Goal: Task Accomplishment & Management: Complete application form

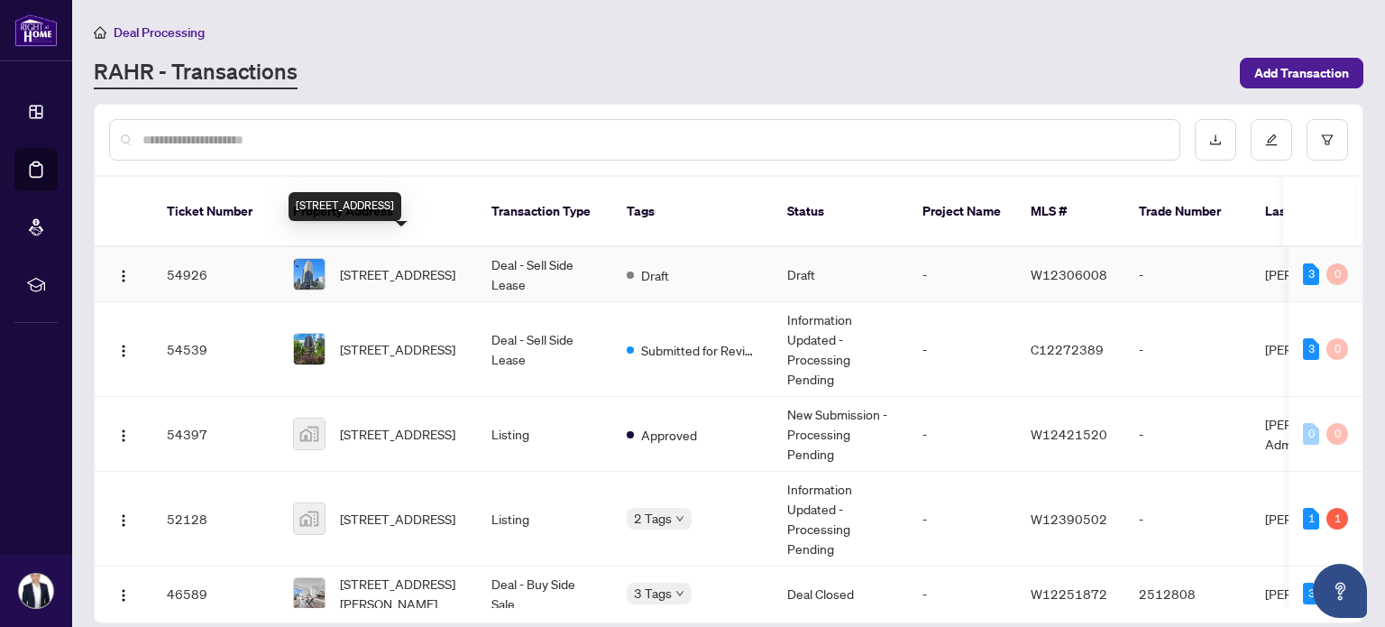
click at [378, 264] on span "[STREET_ADDRESS]" at bounding box center [397, 274] width 115 height 20
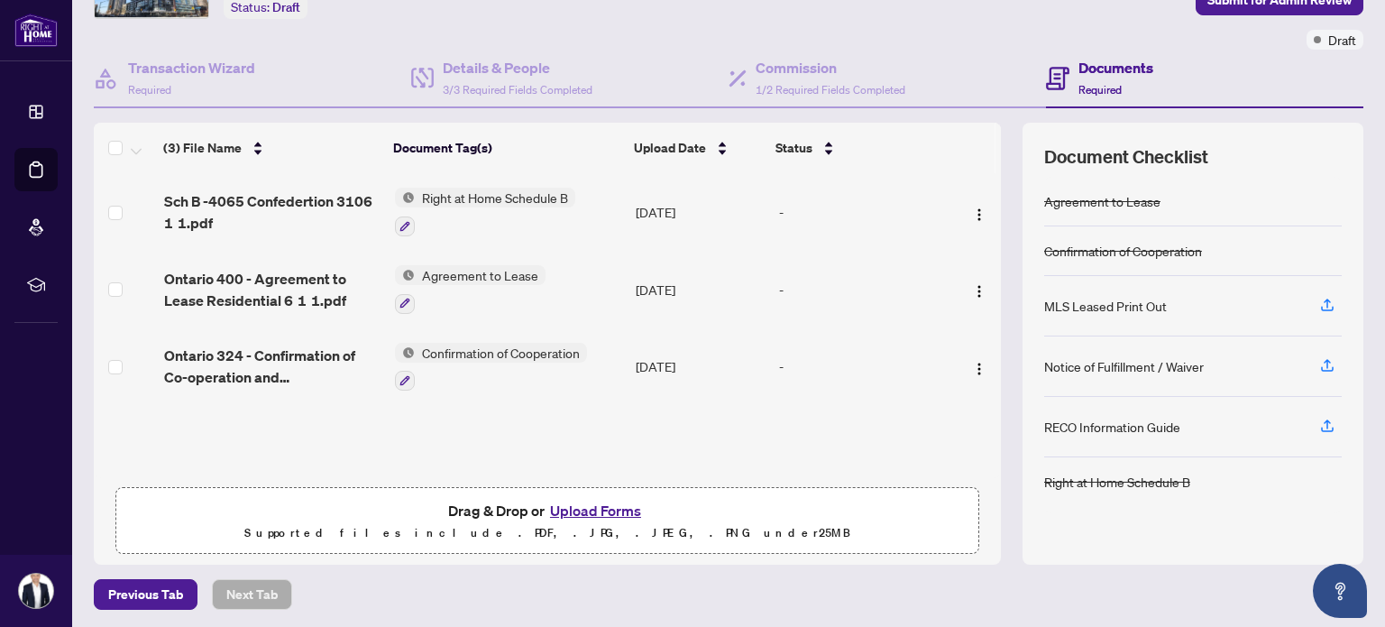
scroll to position [126, 0]
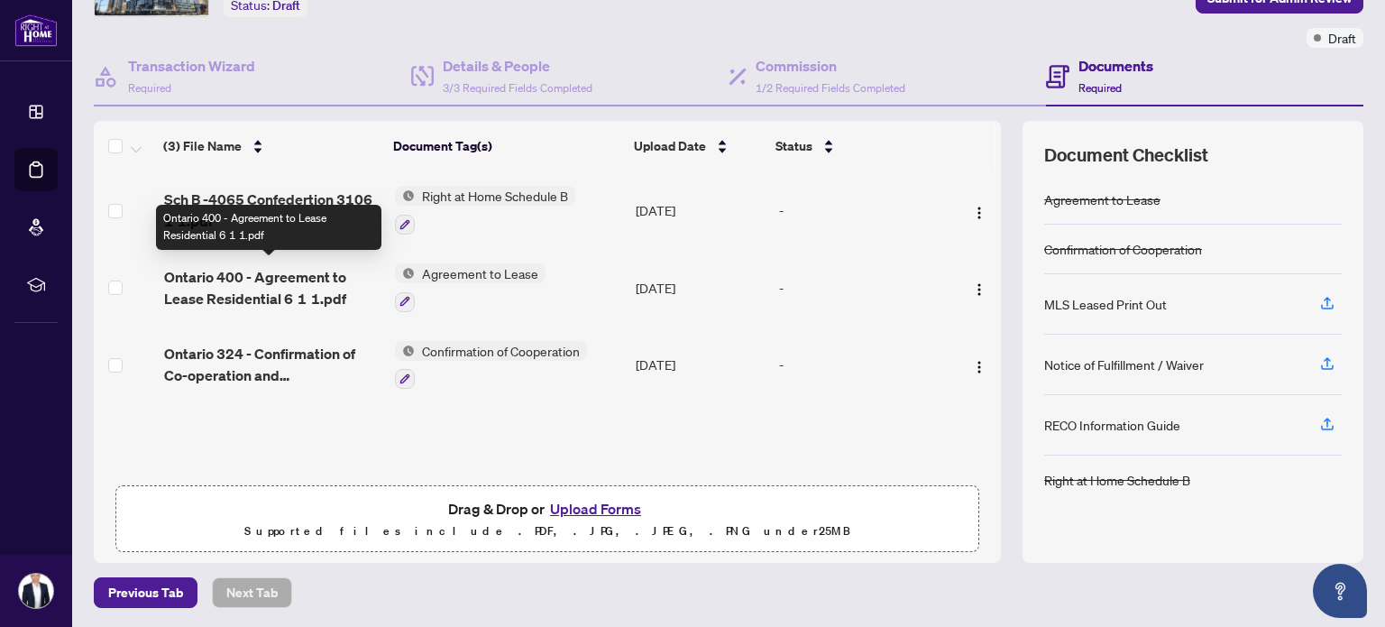
click at [317, 280] on span "Ontario 400 - Agreement to Lease Residential 6 1 1.pdf" at bounding box center [272, 287] width 216 height 43
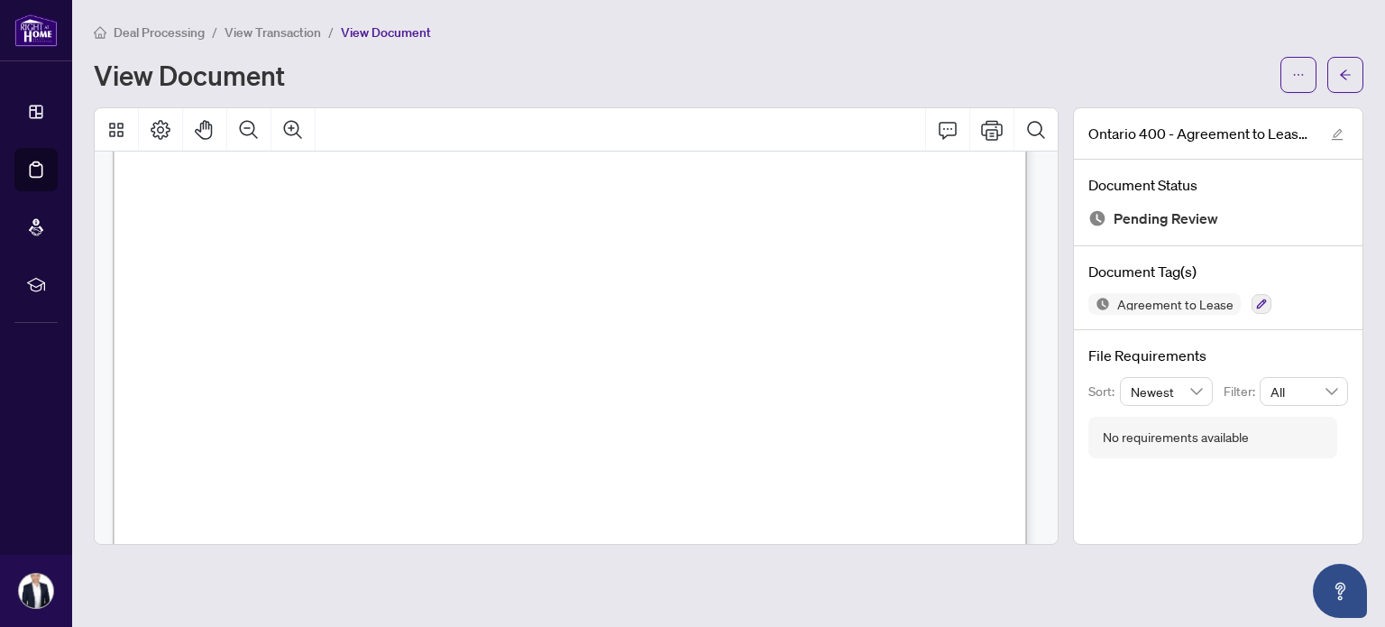
scroll to position [2833, 0]
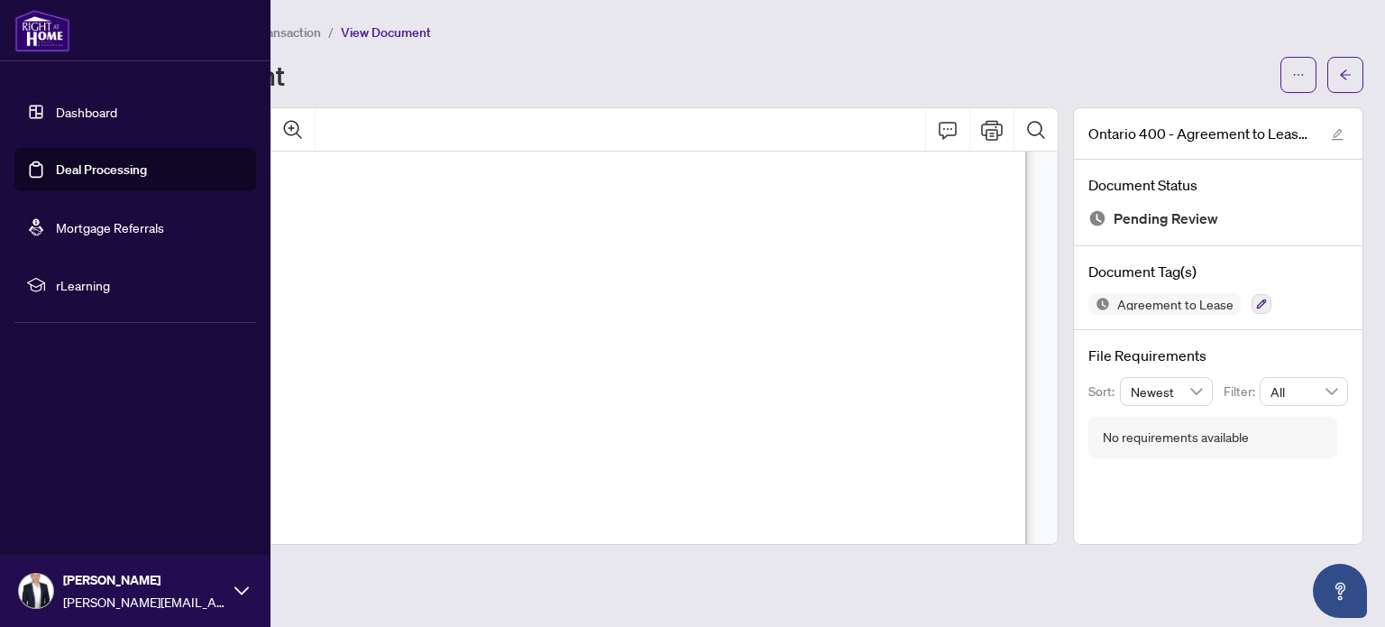
click at [56, 117] on link "Dashboard" at bounding box center [86, 112] width 61 height 16
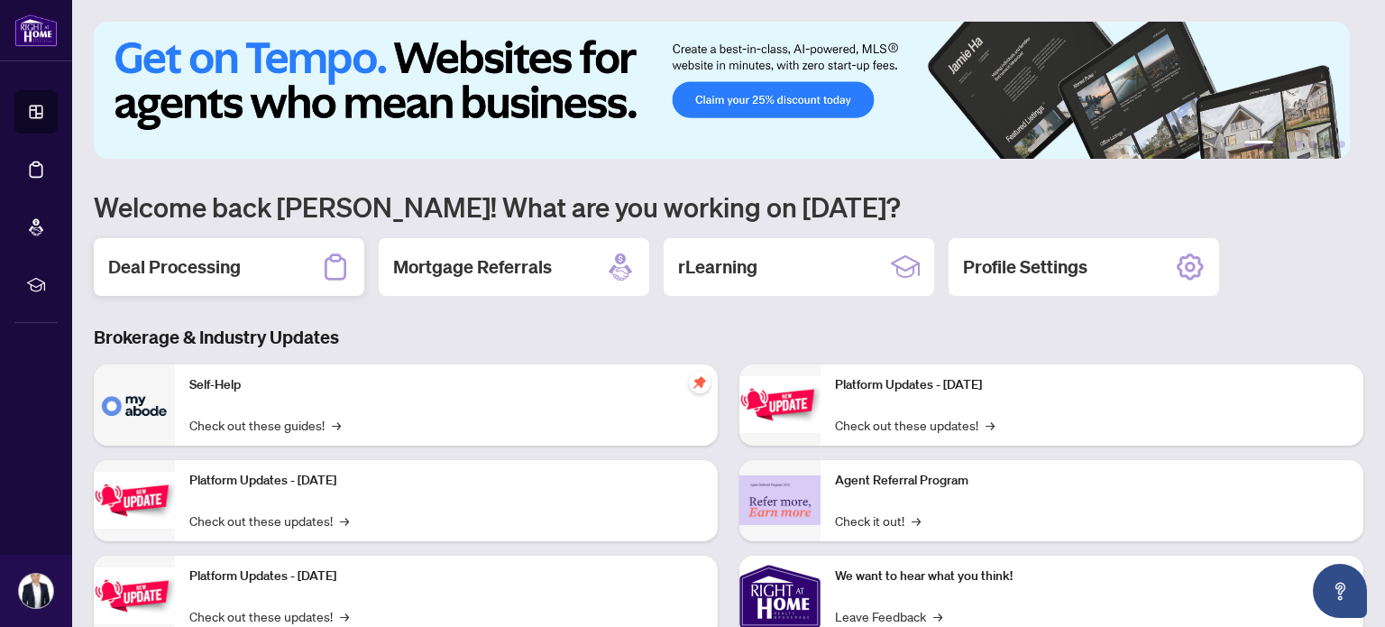
click at [236, 266] on h2 "Deal Processing" at bounding box center [174, 266] width 133 height 25
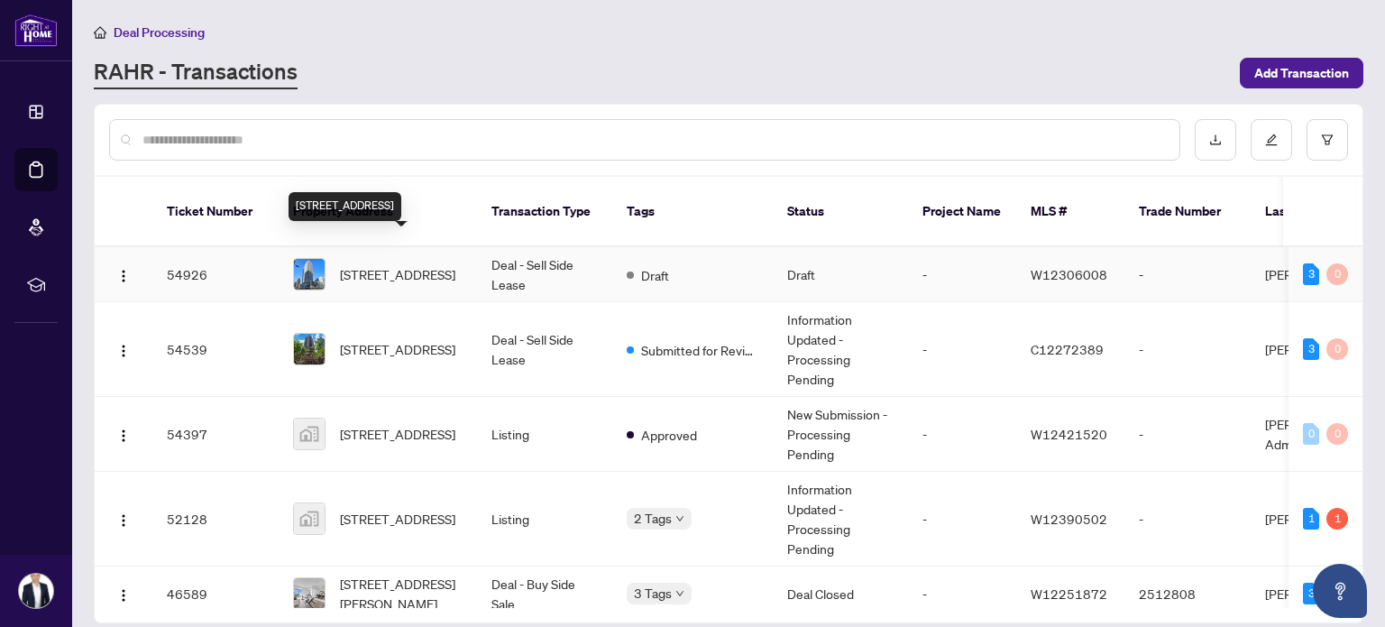
click at [361, 264] on span "[STREET_ADDRESS]" at bounding box center [397, 274] width 115 height 20
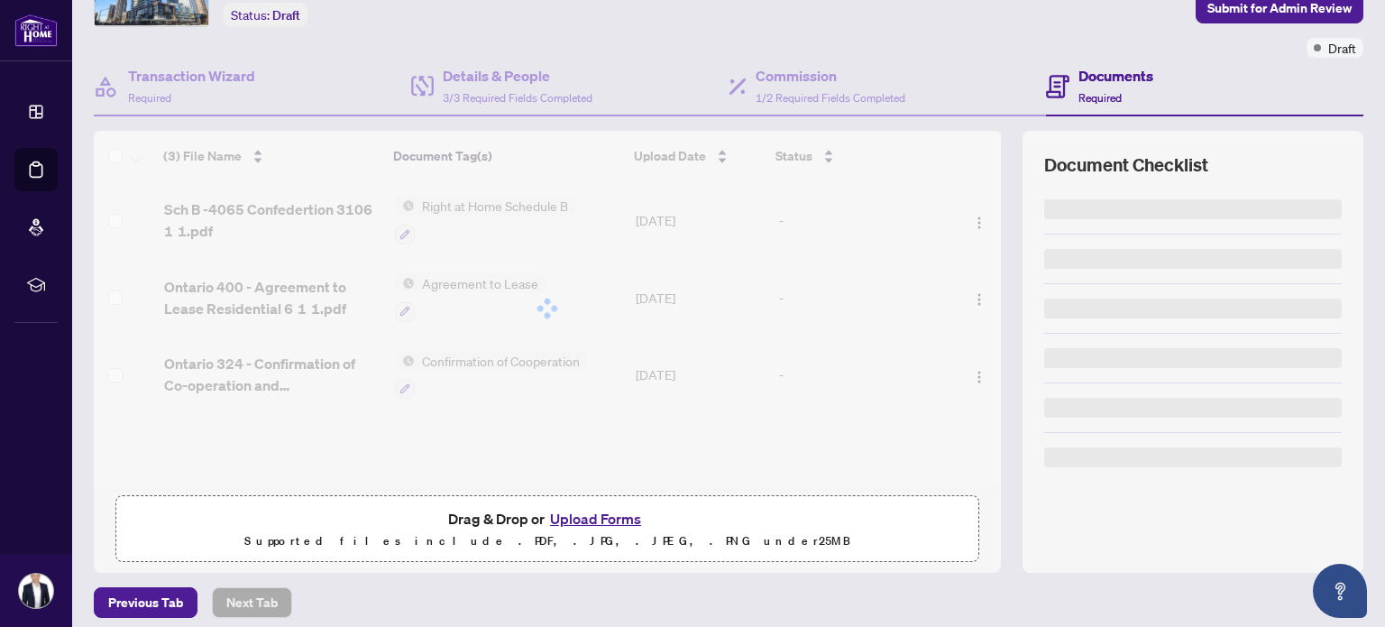
scroll to position [126, 0]
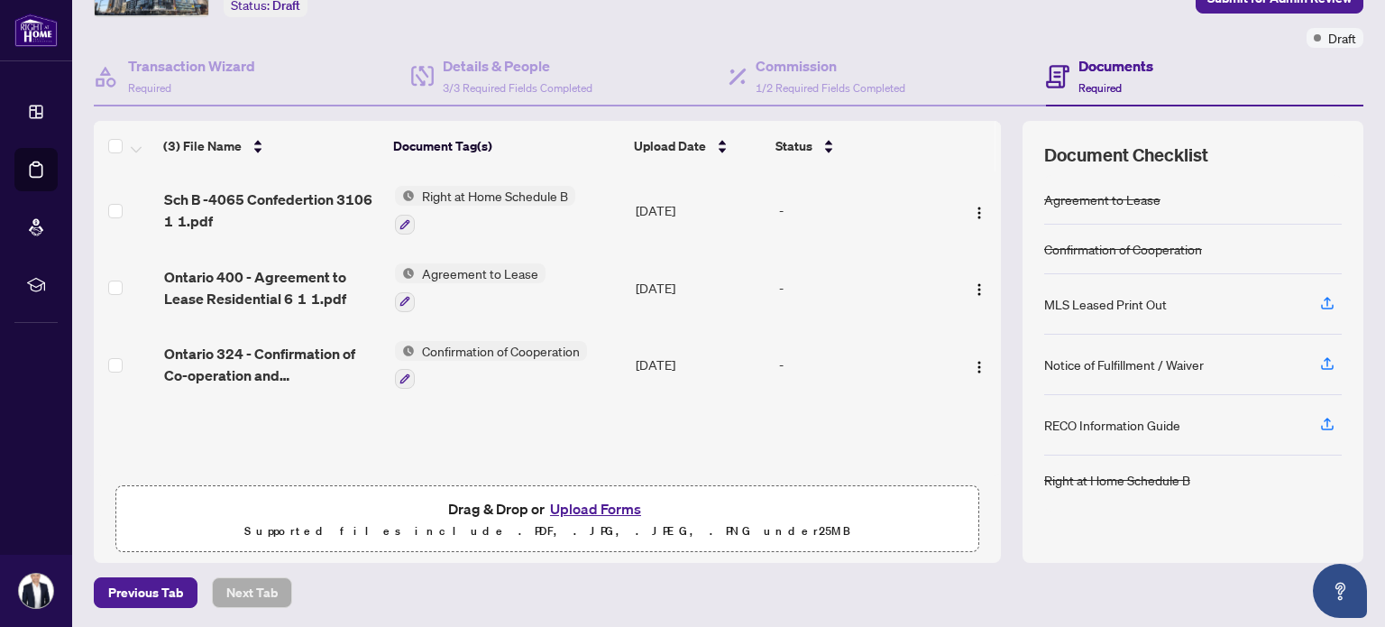
click at [565, 505] on button "Upload Forms" at bounding box center [596, 508] width 102 height 23
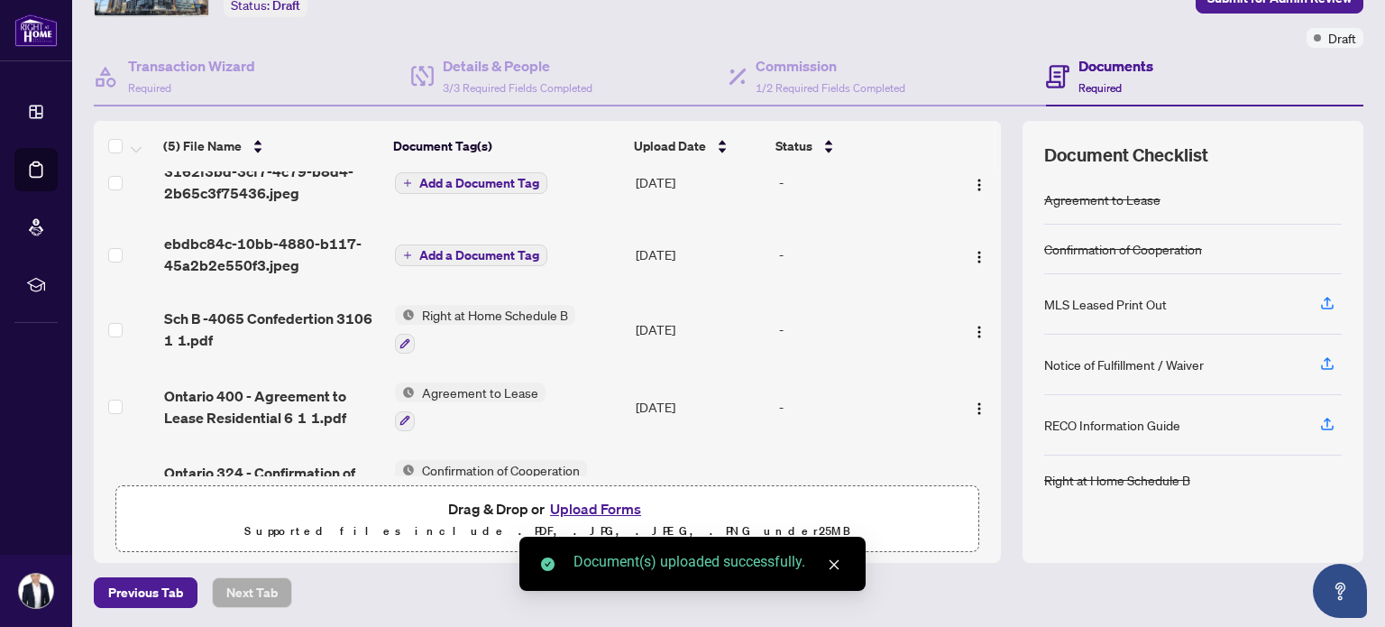
scroll to position [0, 0]
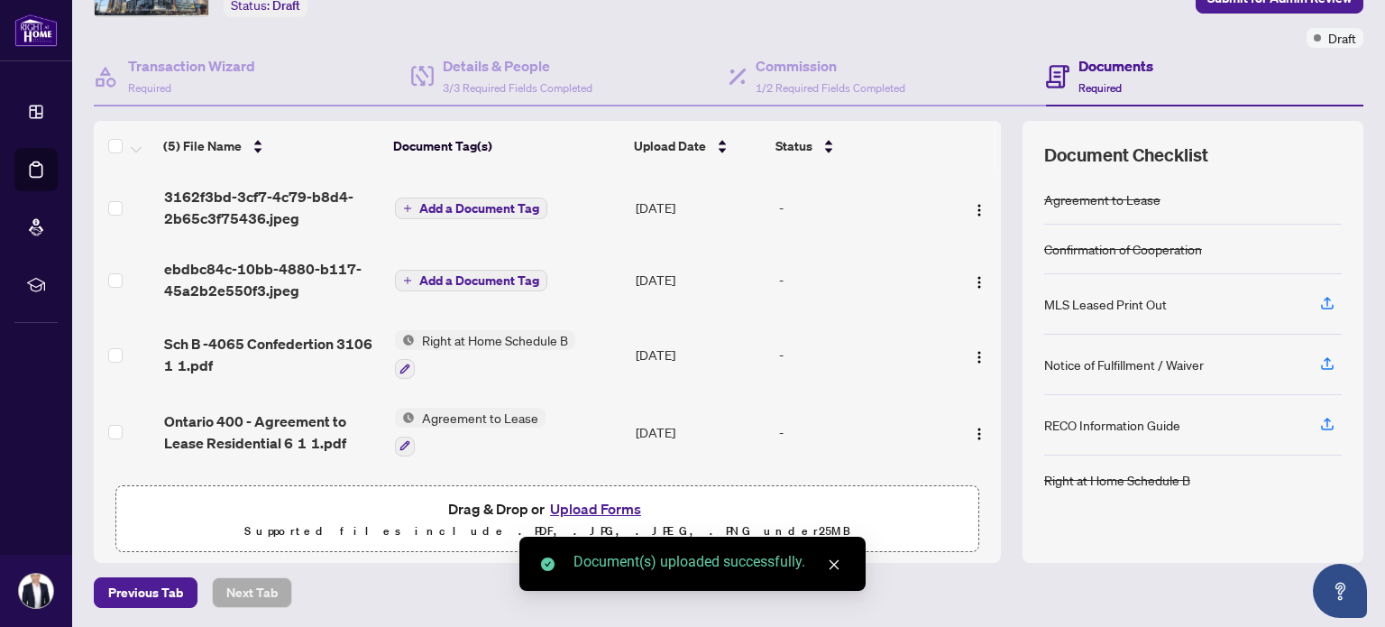
click at [437, 203] on span "Add a Document Tag" at bounding box center [479, 208] width 120 height 13
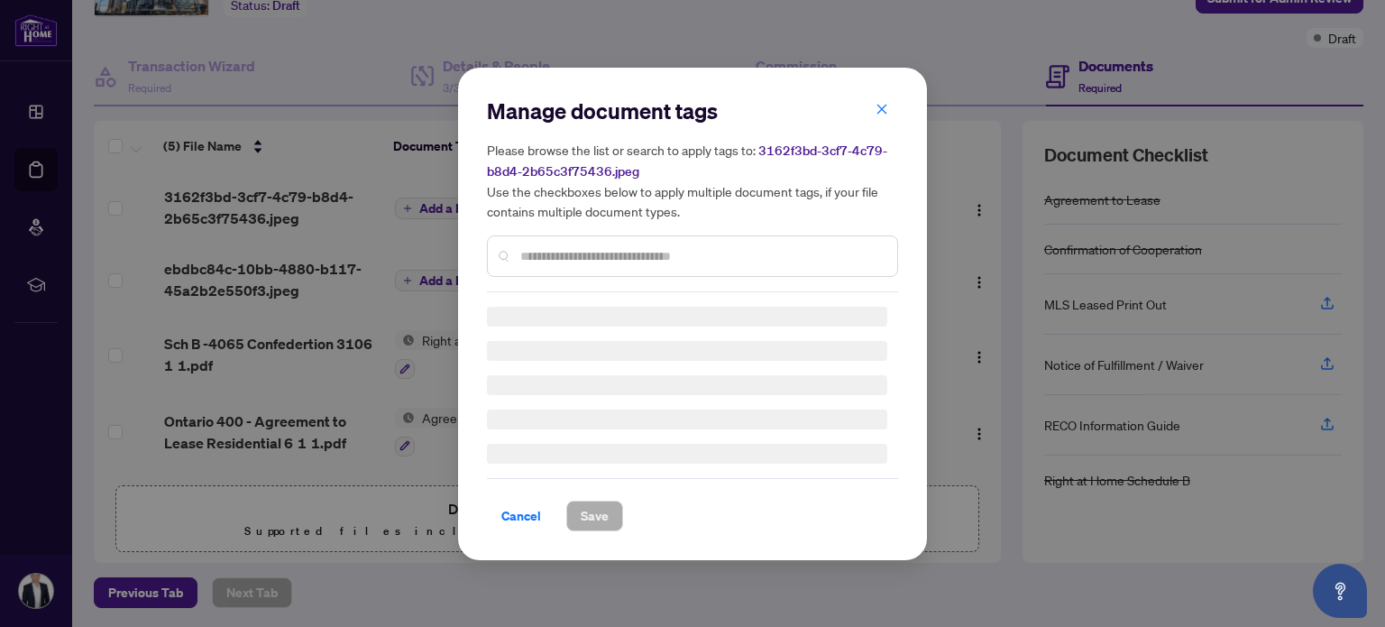
click at [530, 252] on div "Manage document tags Please browse the list or search to apply tags to: 3162f3b…" at bounding box center [692, 194] width 411 height 196
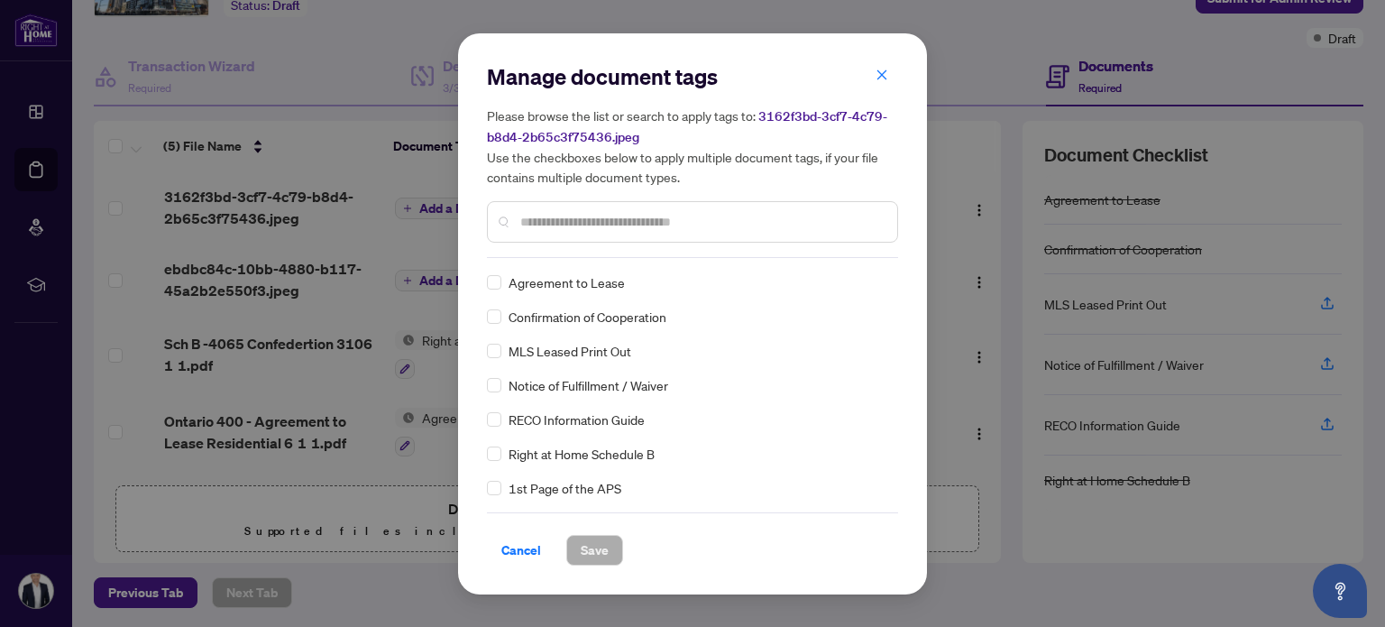
click at [532, 229] on input "text" at bounding box center [701, 222] width 363 height 20
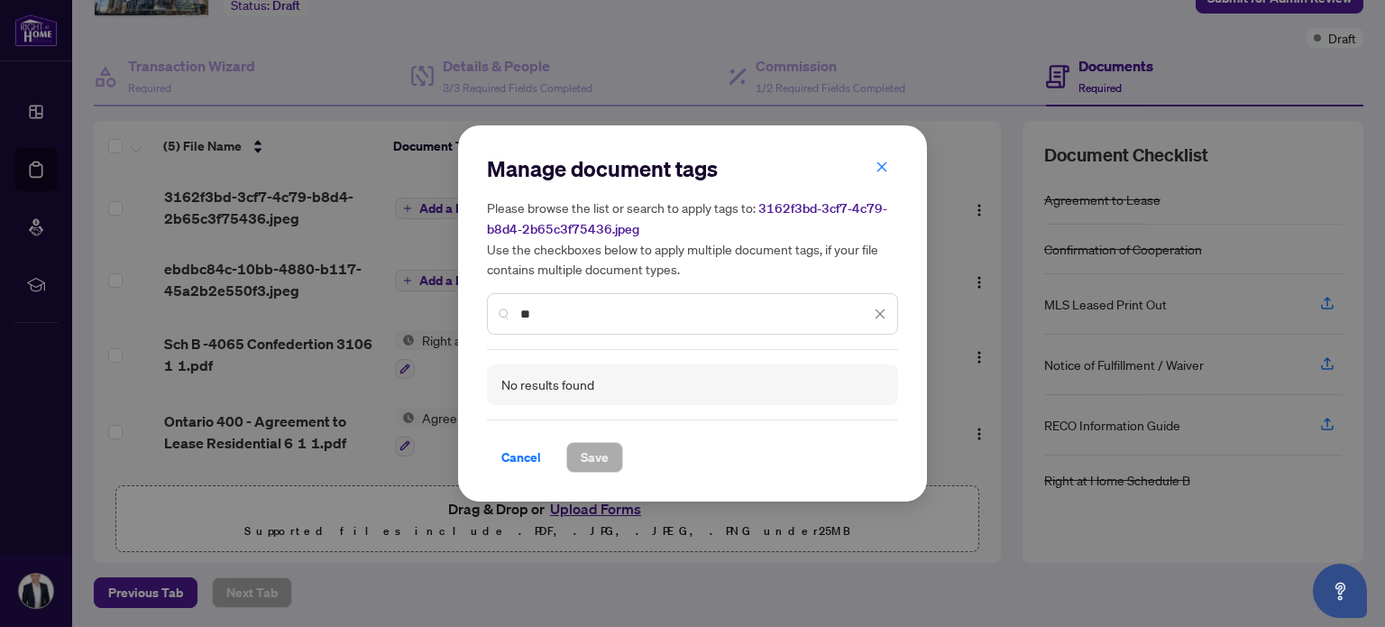
type input "*"
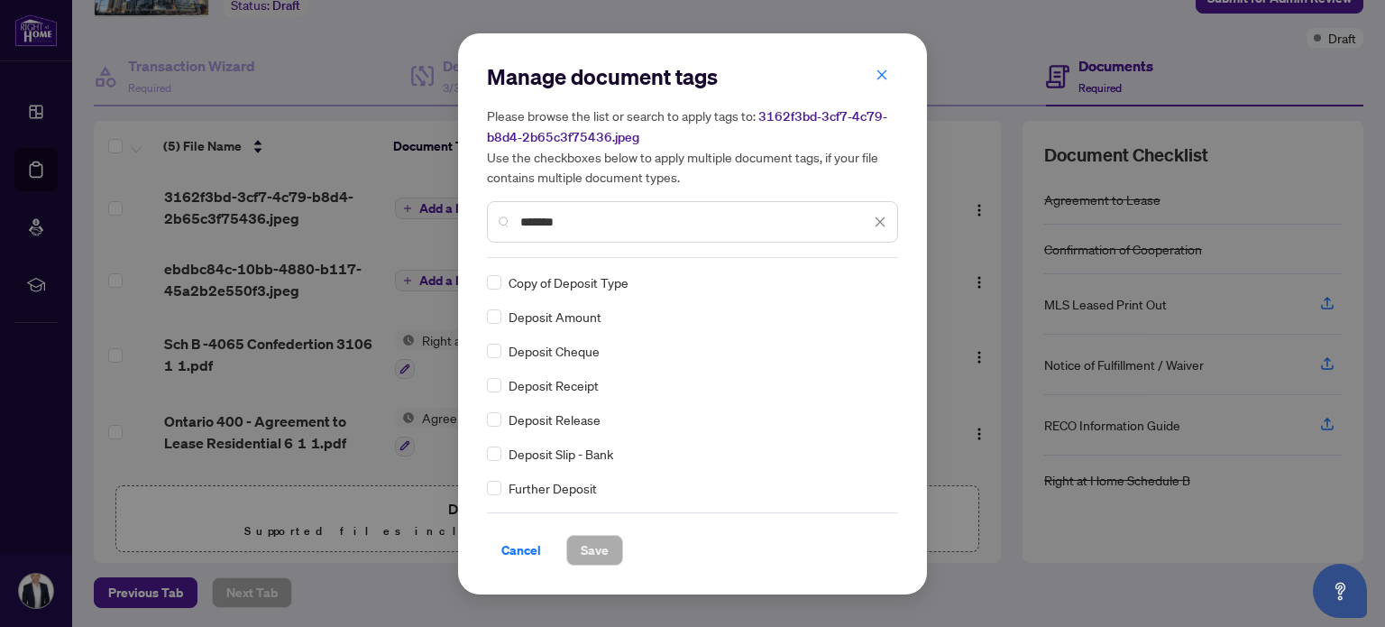
type input "*******"
click at [602, 546] on span "Save" at bounding box center [595, 550] width 28 height 29
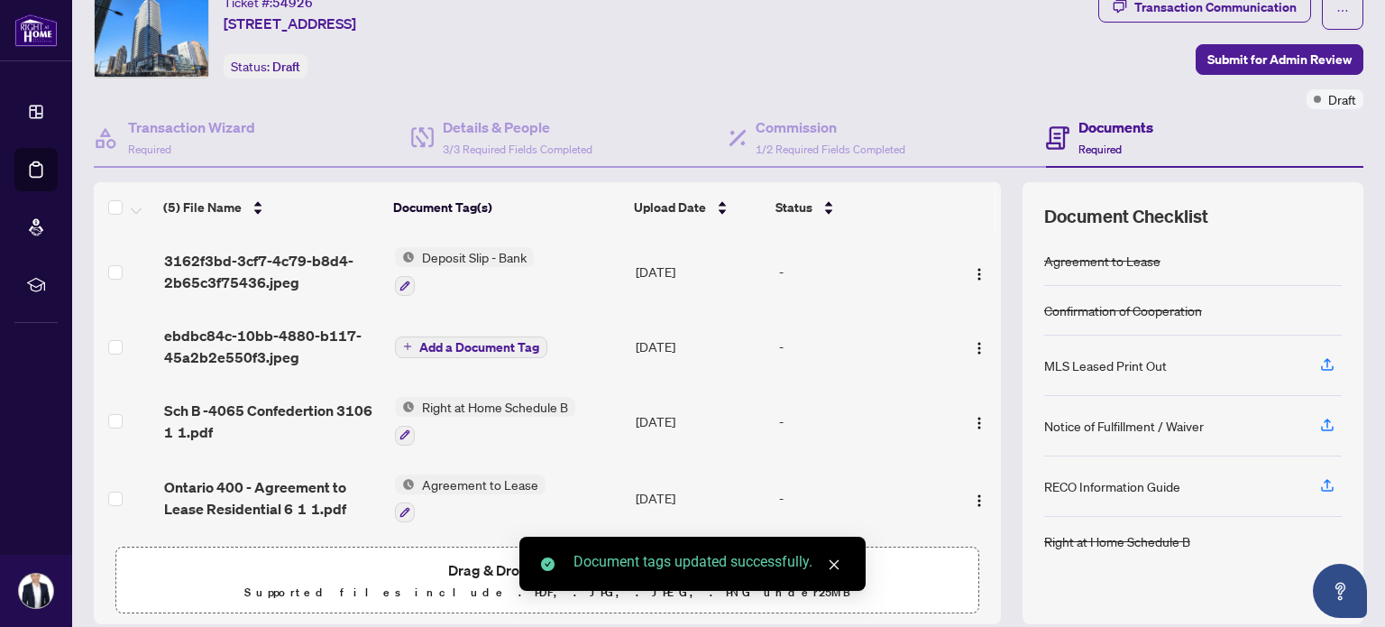
scroll to position [36, 0]
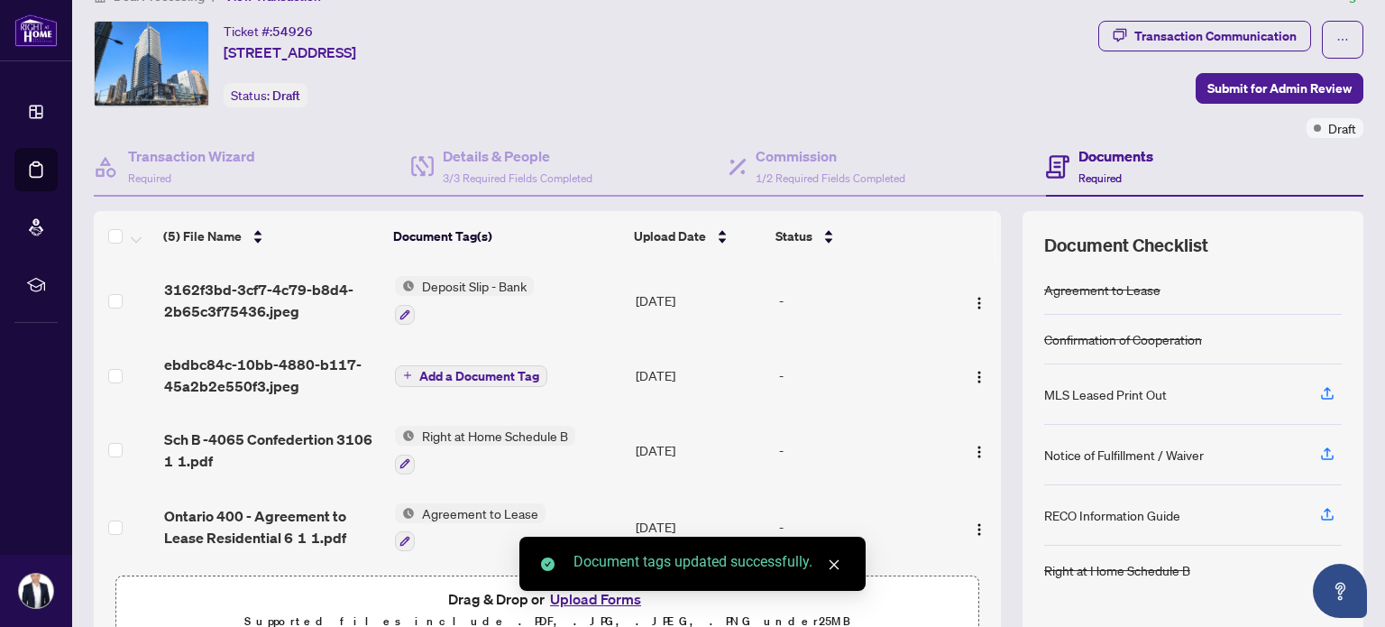
click at [443, 374] on span "Add a Document Tag" at bounding box center [479, 376] width 120 height 13
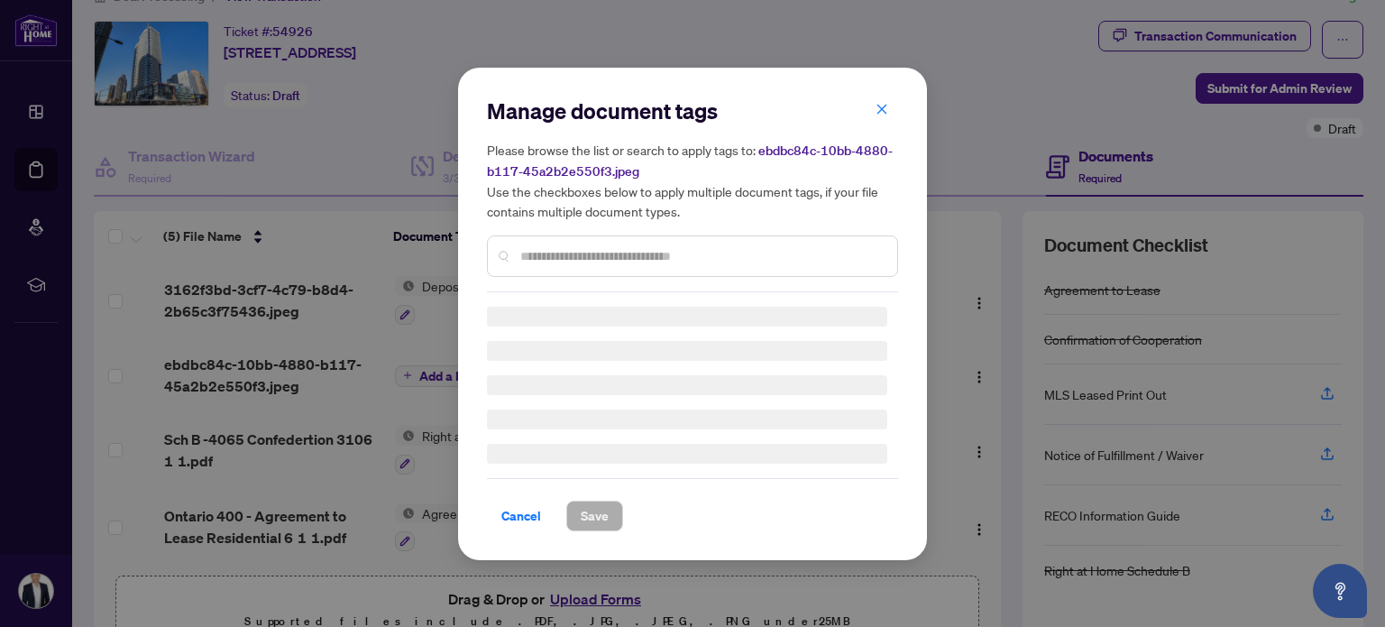
click at [553, 263] on div "Manage document tags Please browse the list or search to apply tags to: ebdbc84…" at bounding box center [692, 313] width 411 height 435
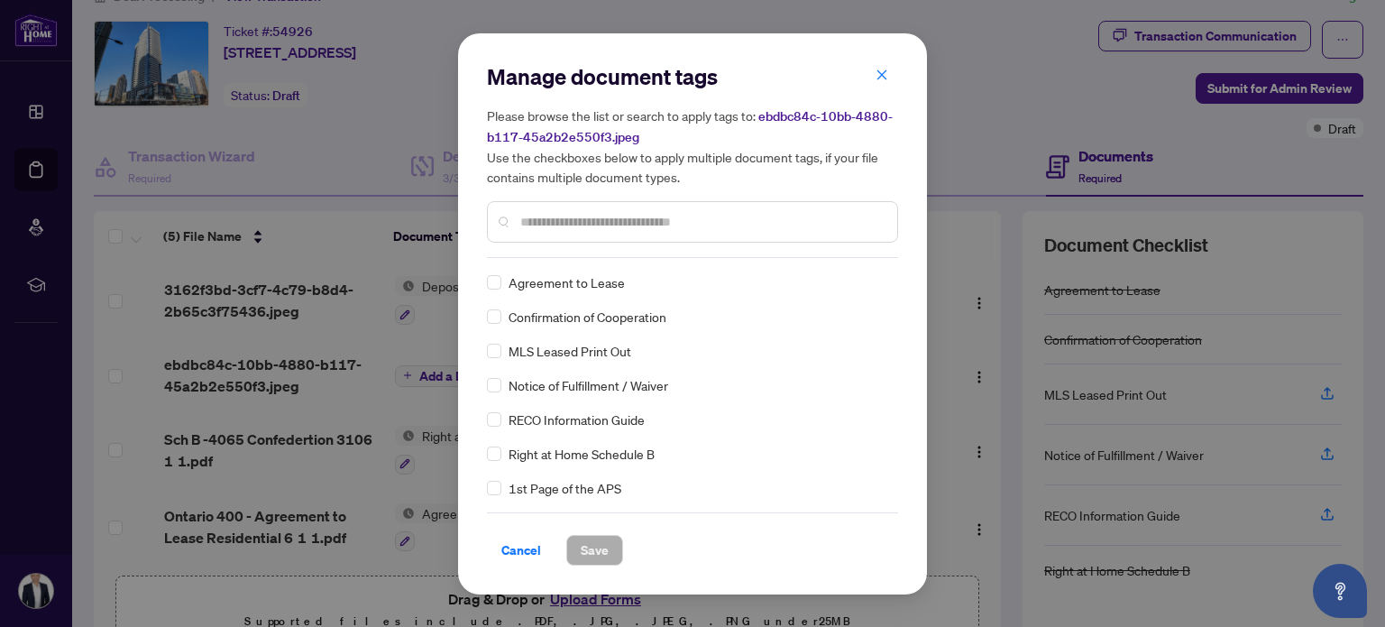
click at [556, 233] on div at bounding box center [692, 221] width 411 height 41
click at [556, 220] on input "text" at bounding box center [701, 222] width 363 height 20
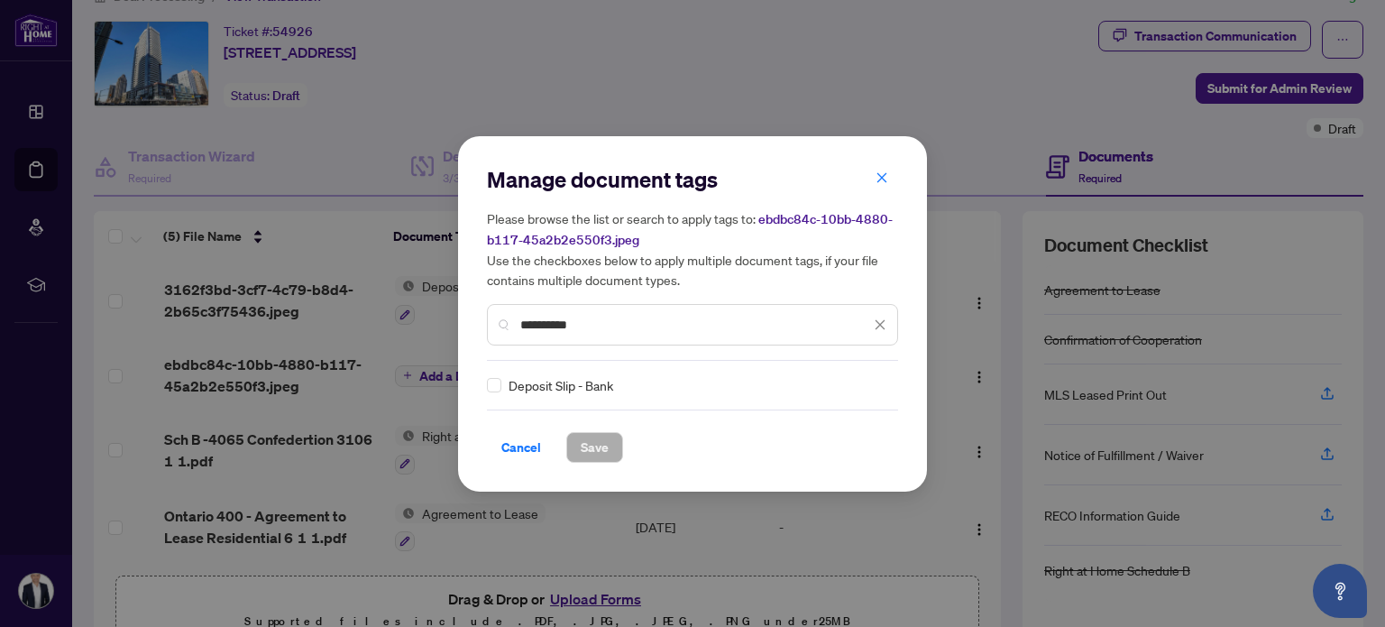
type input "**********"
click at [599, 439] on span "Save" at bounding box center [595, 447] width 28 height 29
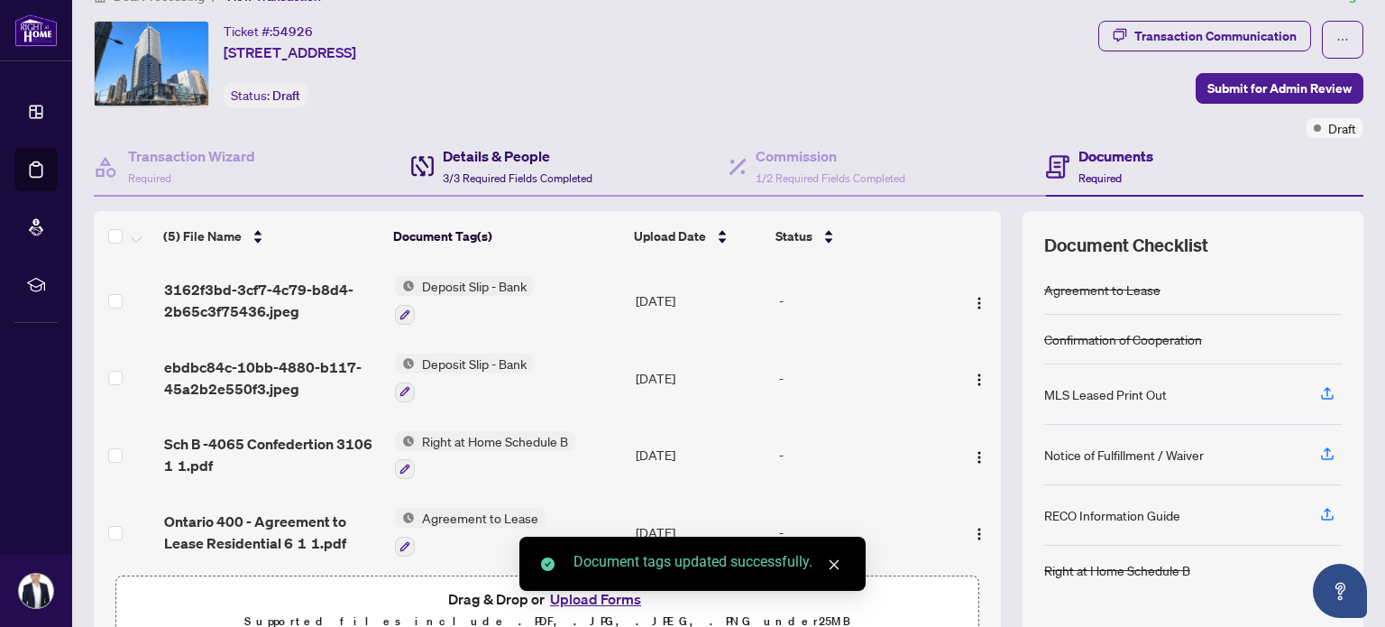
click at [495, 167] on div "Details & People 3/3 Required Fields Completed" at bounding box center [518, 166] width 150 height 42
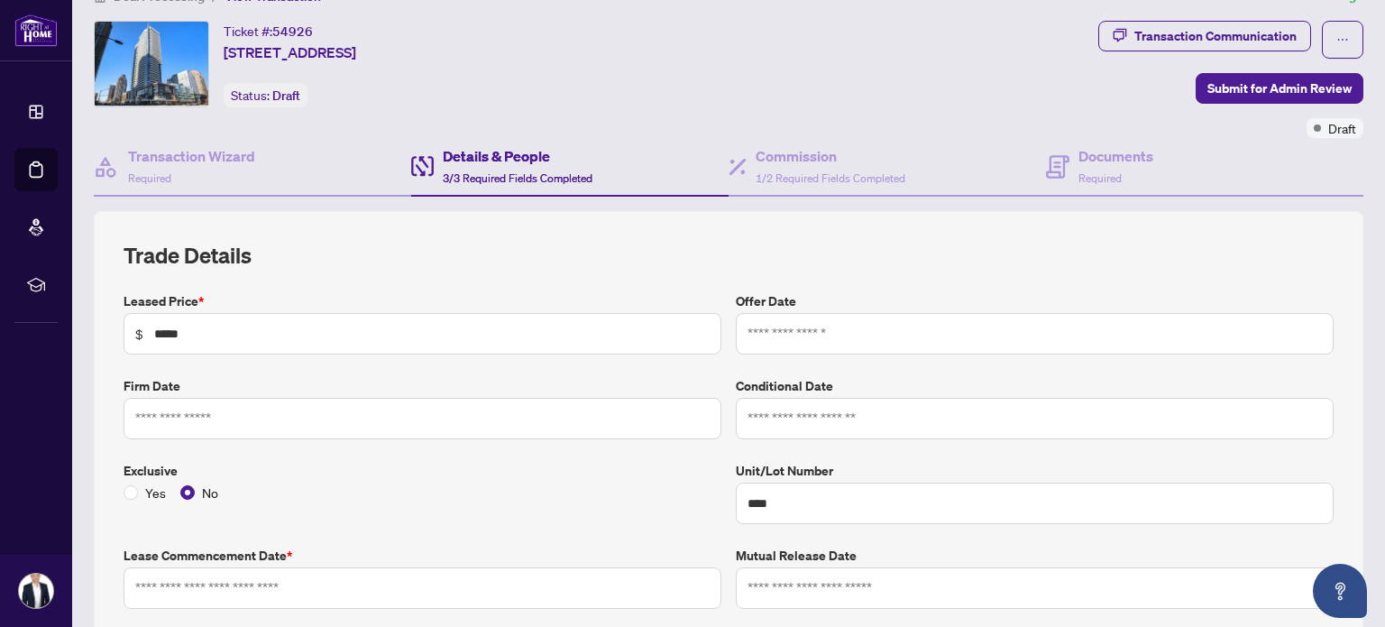
type input "**********"
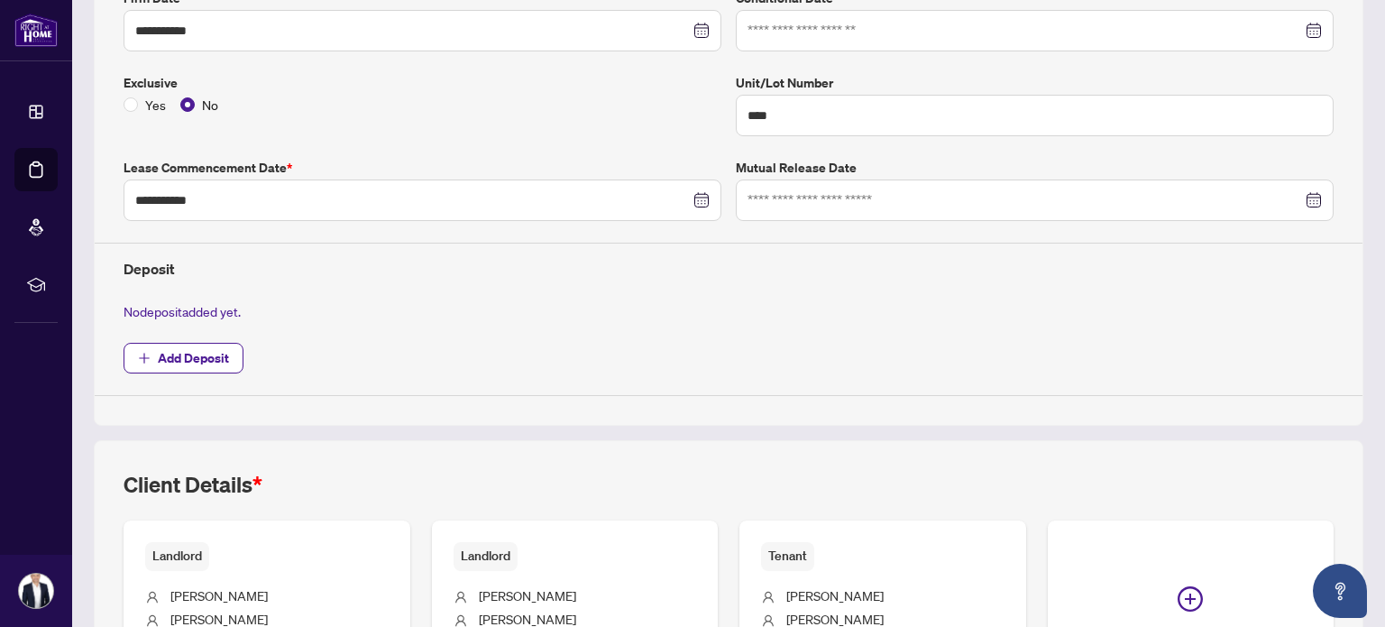
scroll to position [397, 0]
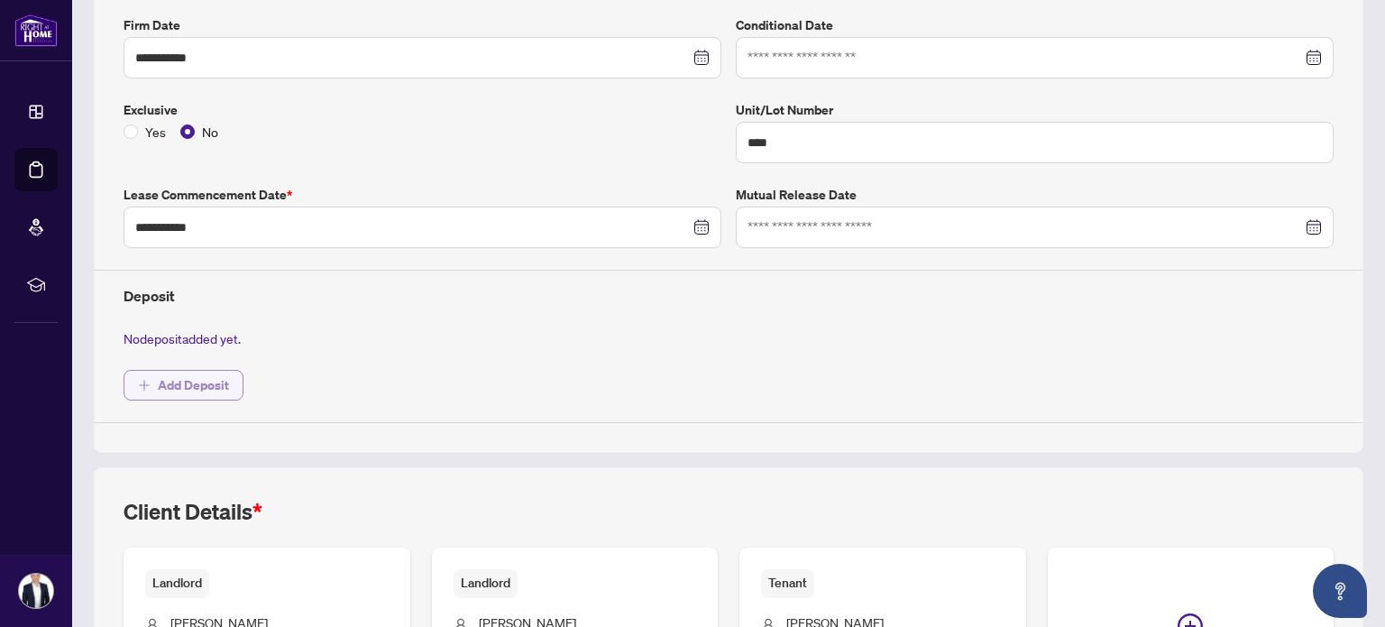
click at [224, 381] on span "Add Deposit" at bounding box center [193, 385] width 71 height 29
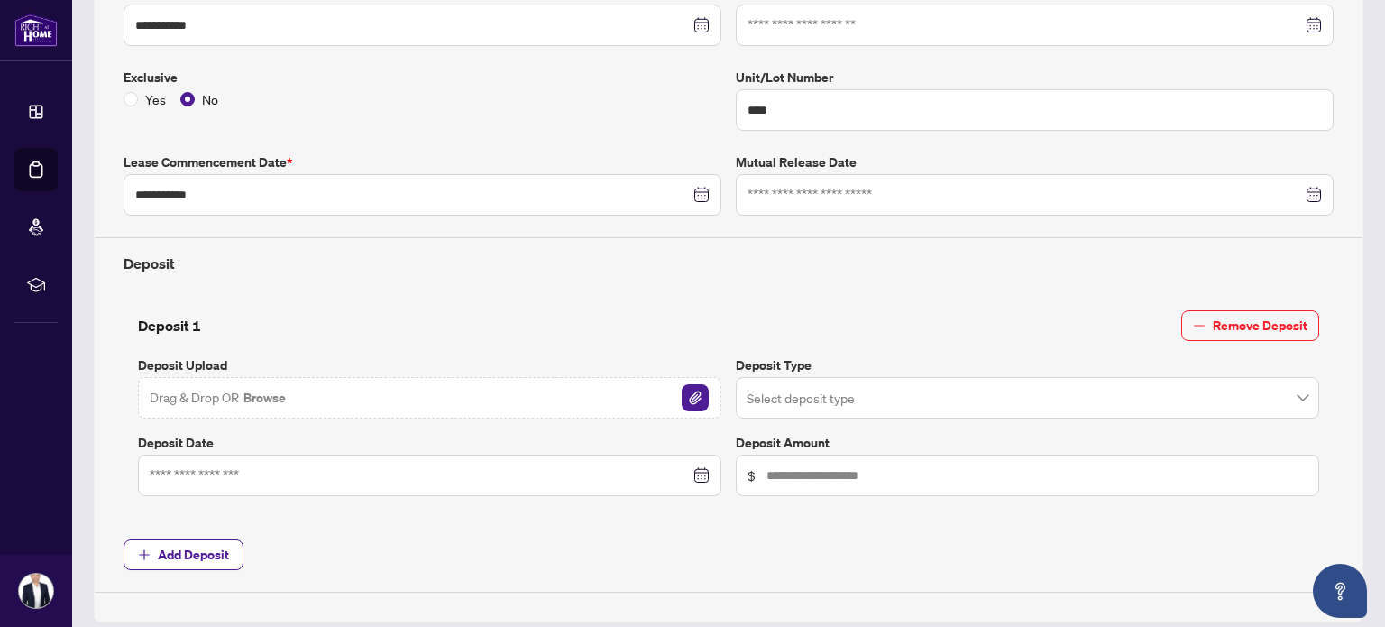
scroll to position [487, 0]
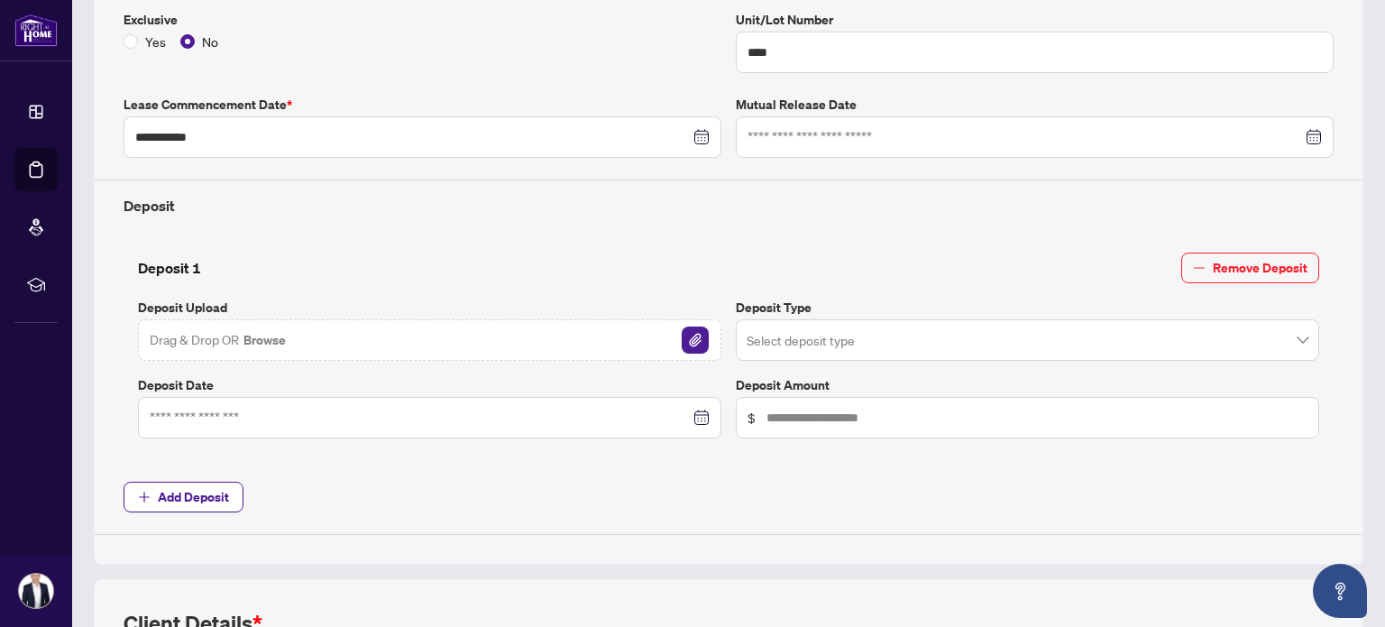
click at [682, 342] on img "button" at bounding box center [695, 339] width 27 height 27
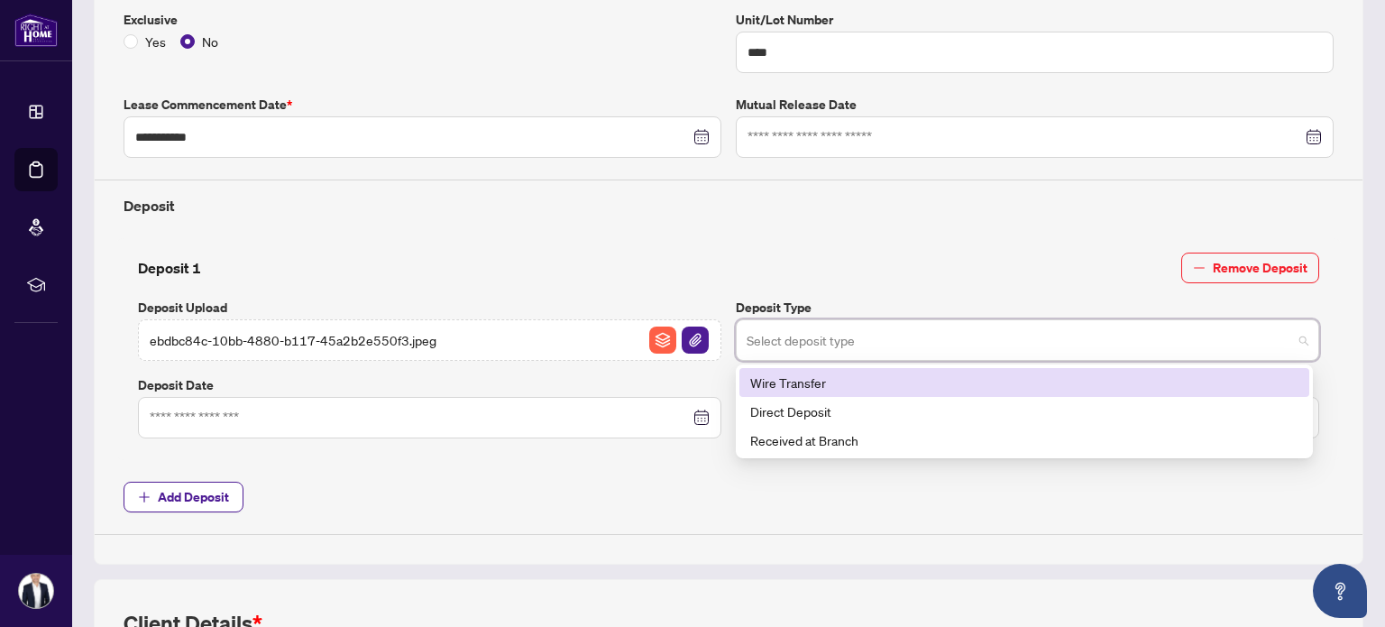
click at [798, 324] on input "search" at bounding box center [1020, 343] width 546 height 40
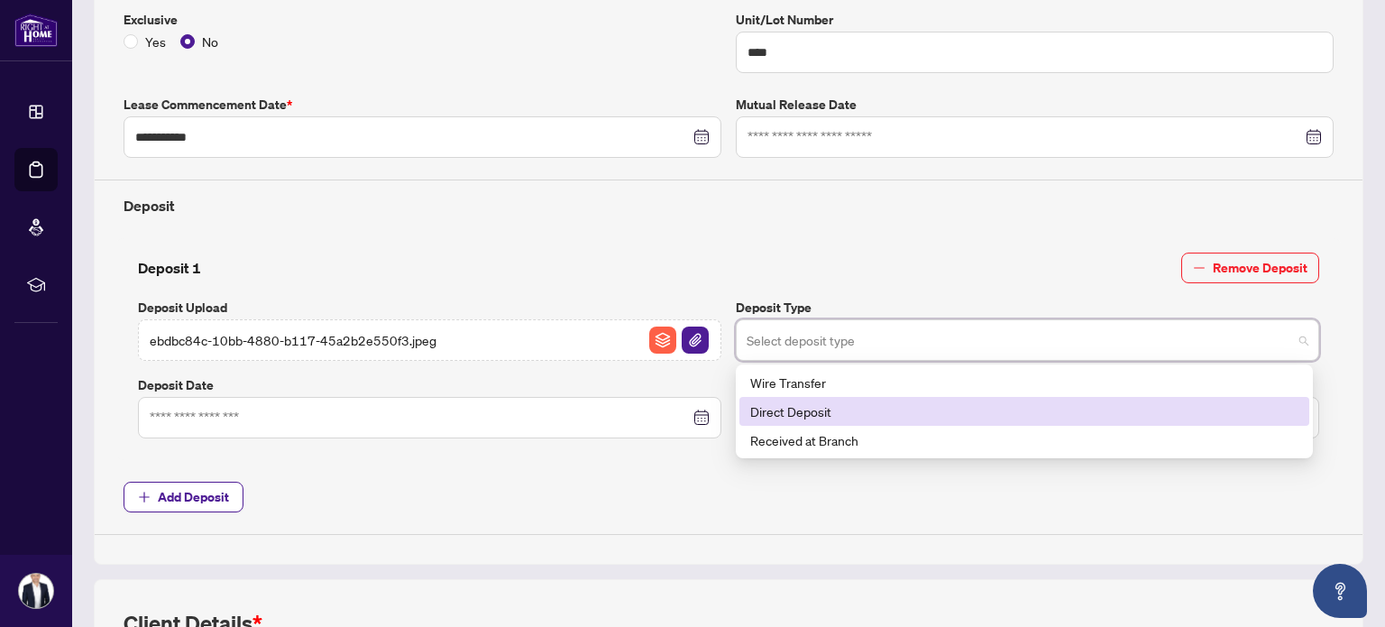
click at [833, 406] on div "Direct Deposit" at bounding box center [1024, 411] width 548 height 20
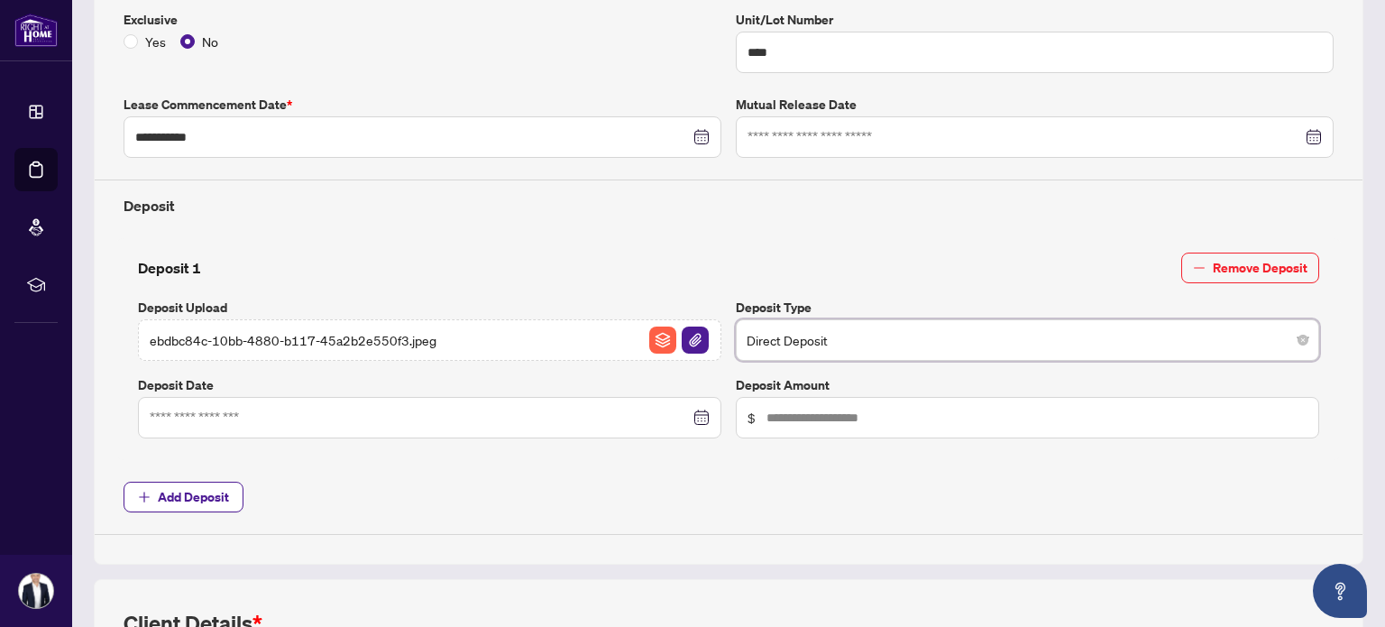
click at [695, 408] on div at bounding box center [430, 418] width 560 height 20
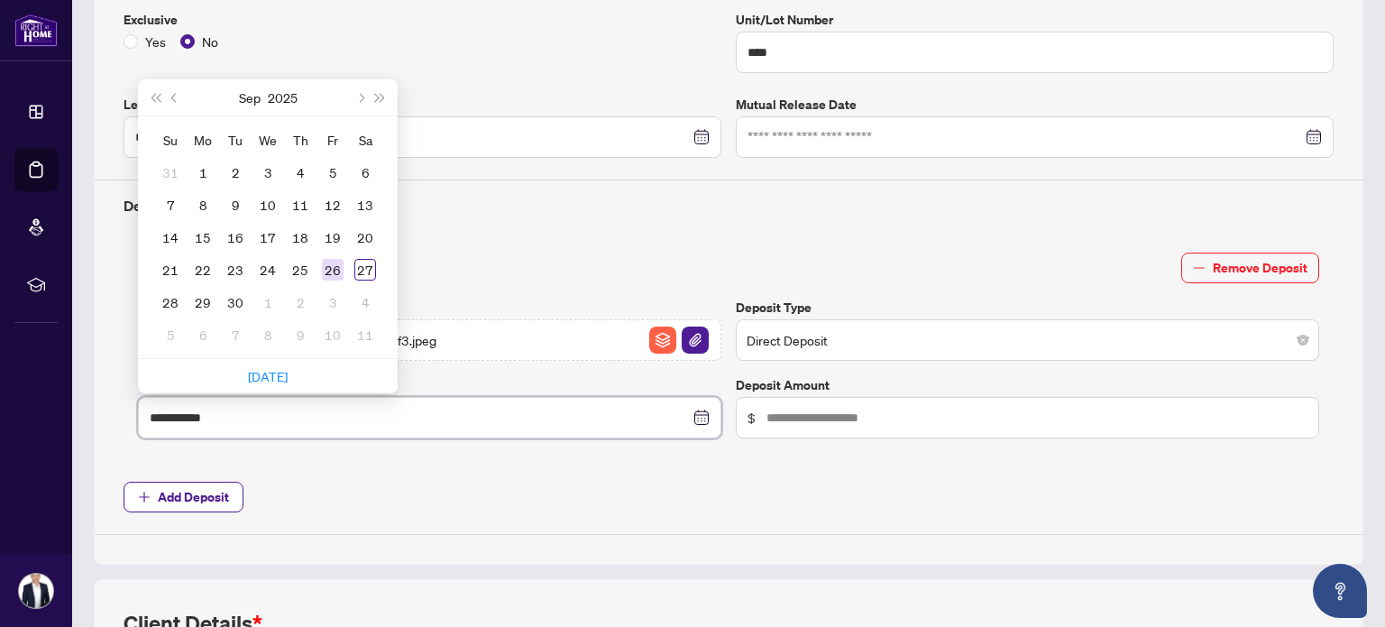
type input "**********"
click at [333, 259] on div "26" at bounding box center [333, 270] width 22 height 22
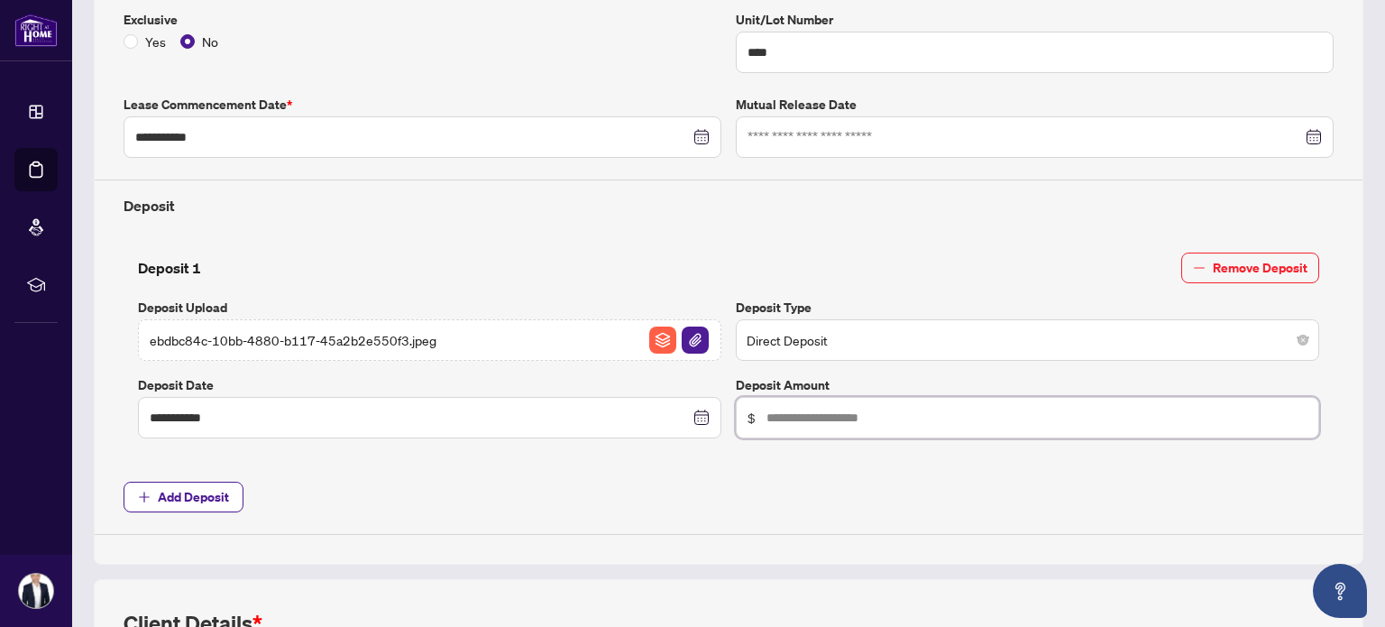
click at [801, 409] on input "text" at bounding box center [1037, 418] width 541 height 20
type input "*****"
click at [806, 458] on div "**********" at bounding box center [728, 187] width 1225 height 694
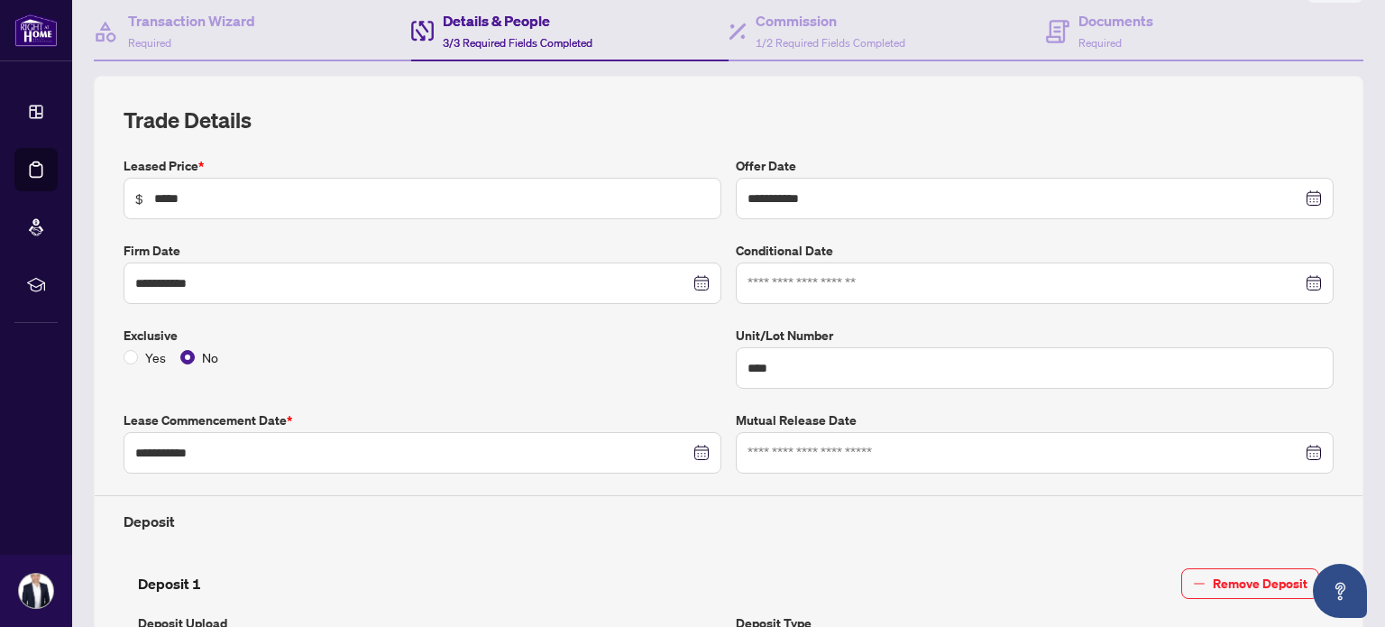
scroll to position [86, 0]
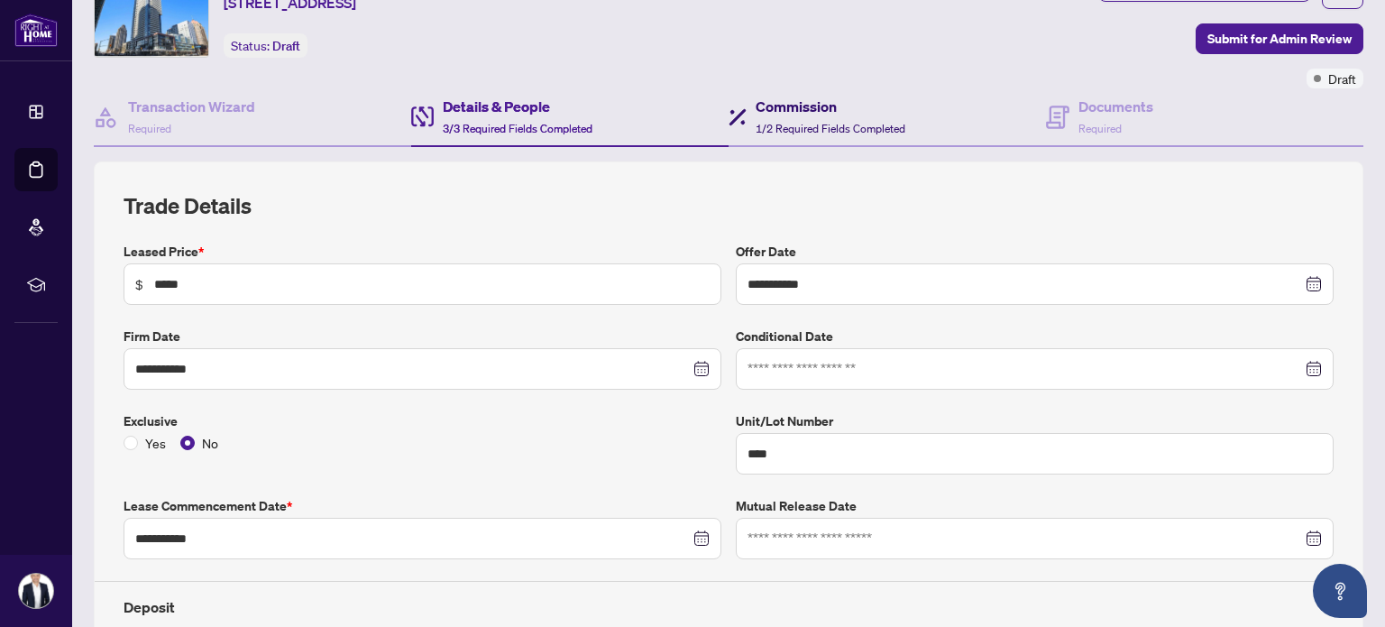
click at [842, 127] on span "1/2 Required Fields Completed" at bounding box center [831, 129] width 150 height 14
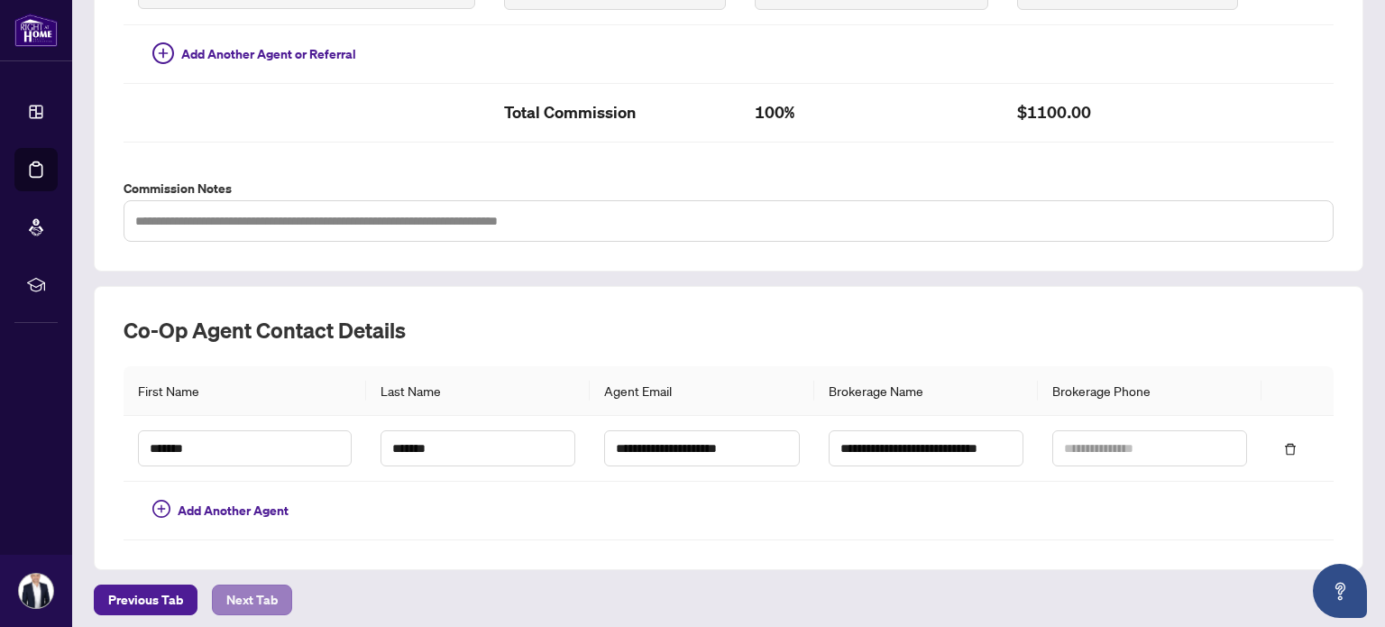
scroll to position [557, 0]
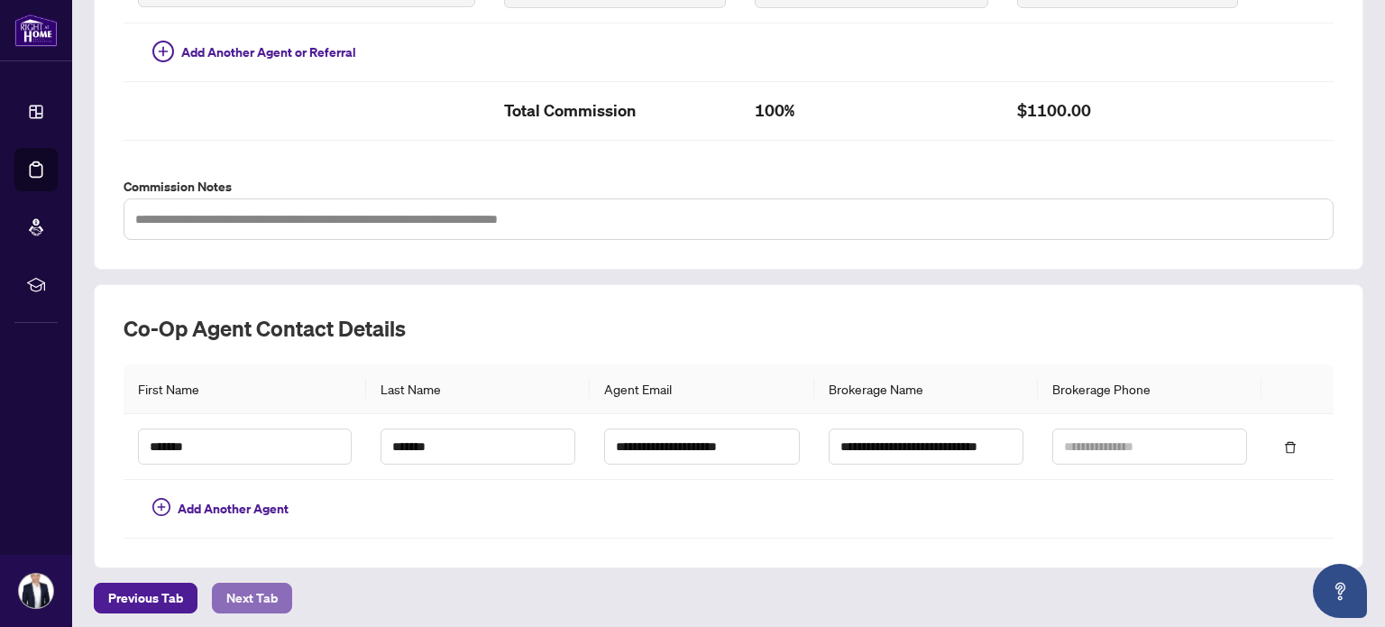
click at [249, 587] on span "Next Tab" at bounding box center [251, 598] width 51 height 29
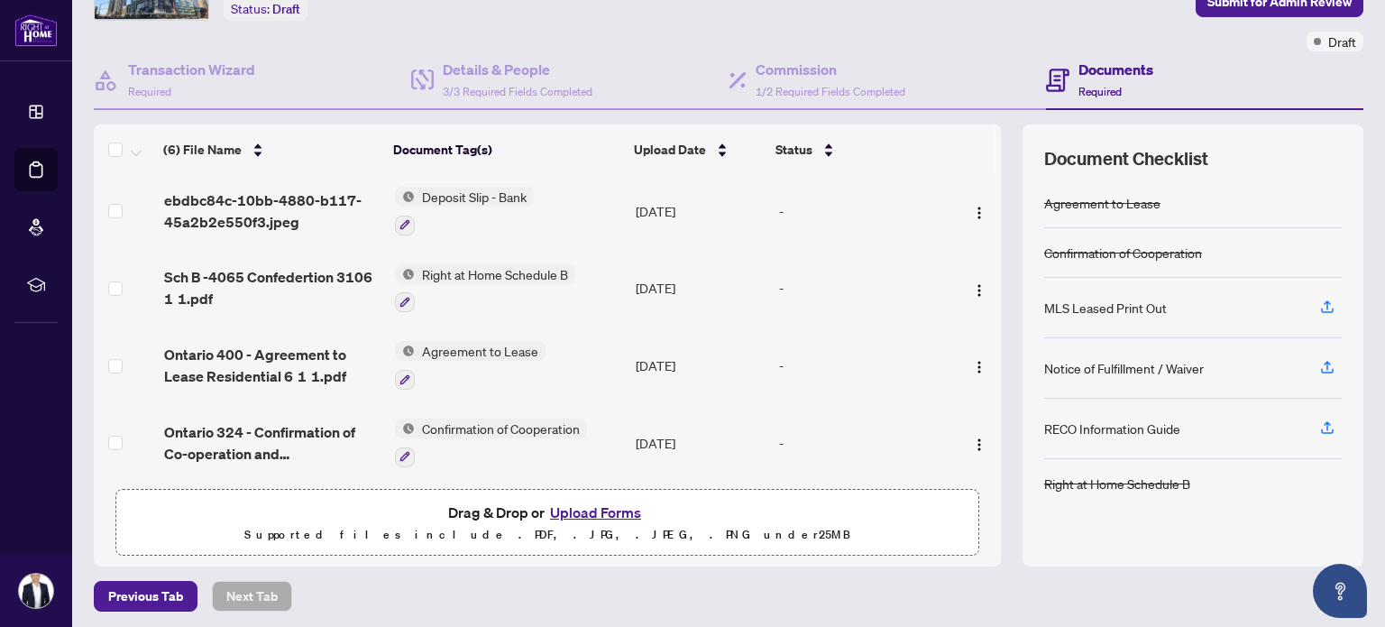
scroll to position [126, 0]
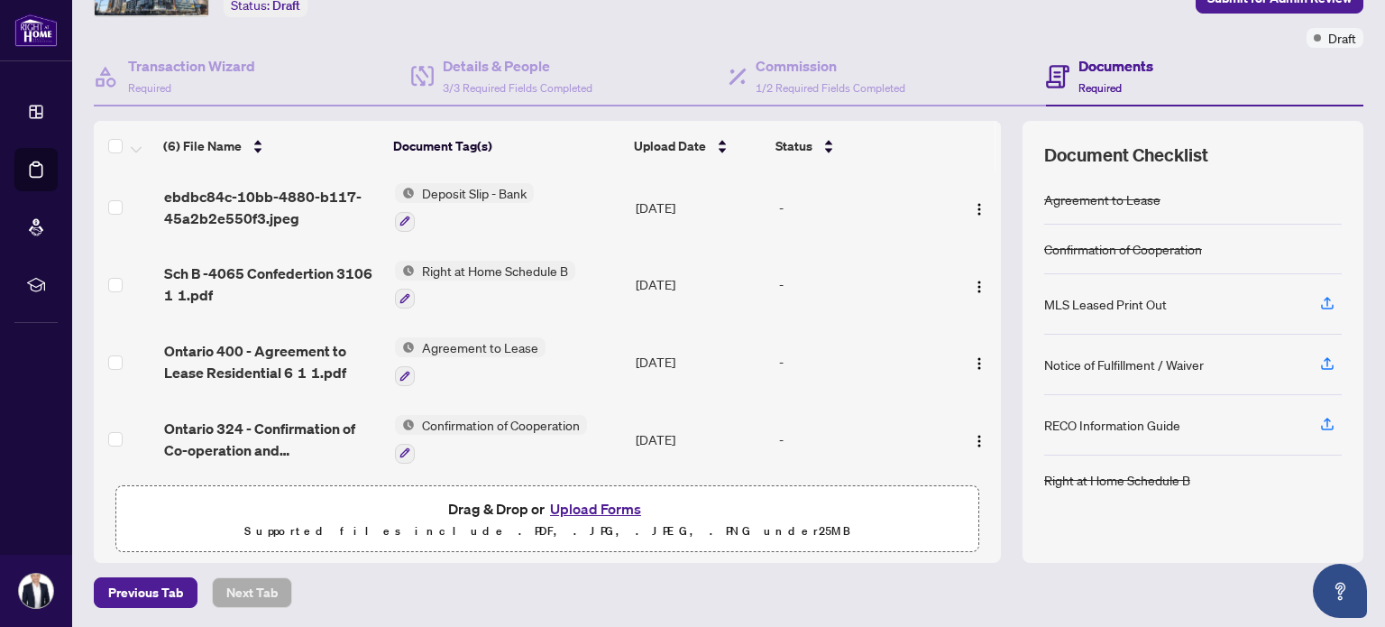
click at [564, 498] on button "Upload Forms" at bounding box center [596, 508] width 102 height 23
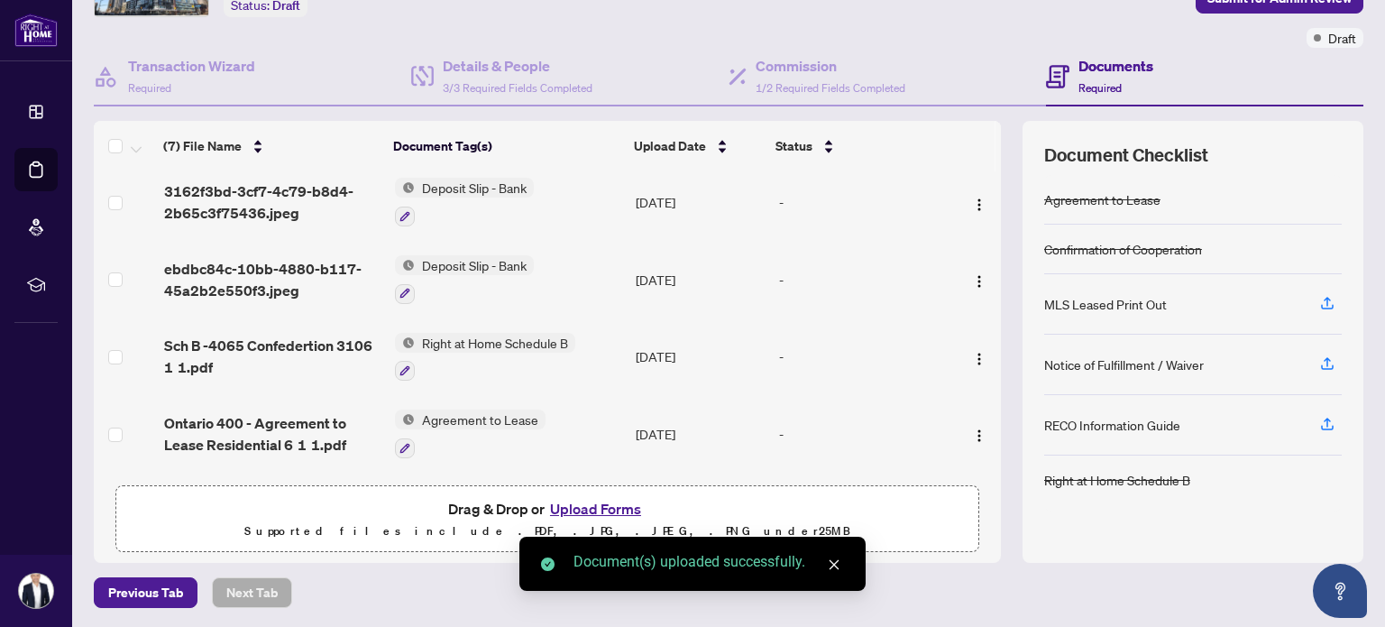
scroll to position [0, 0]
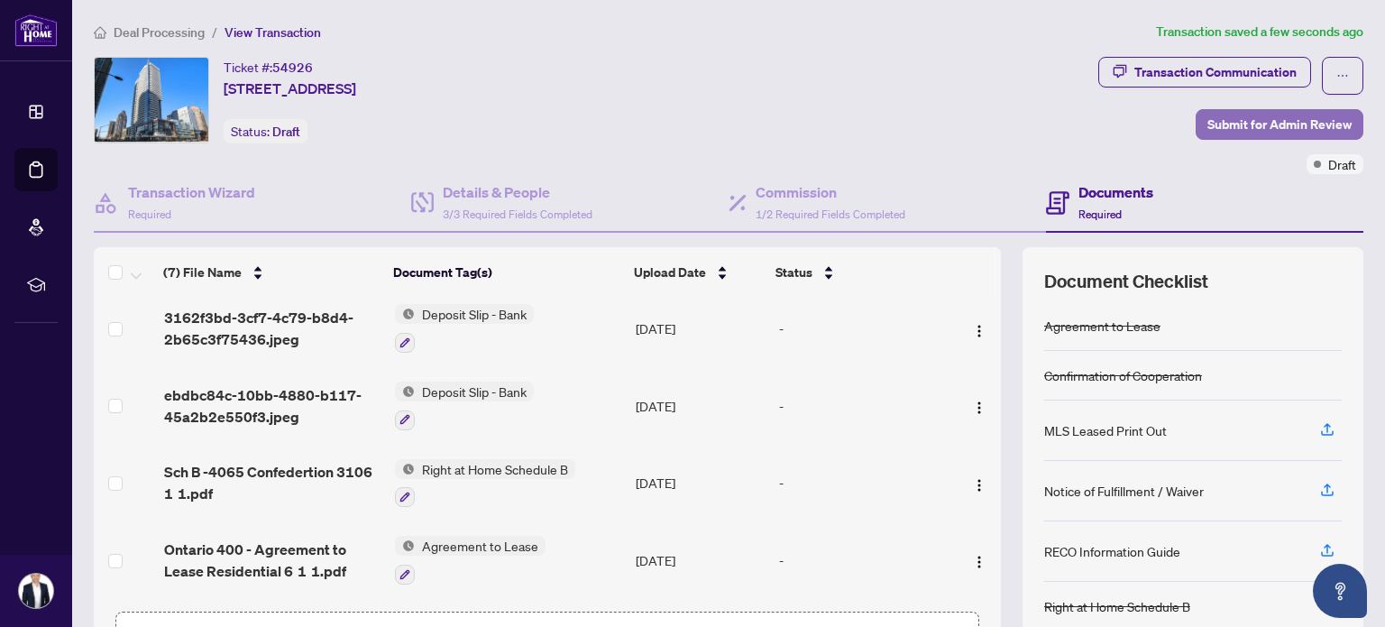
click at [1226, 126] on span "Submit for Admin Review" at bounding box center [1280, 124] width 144 height 29
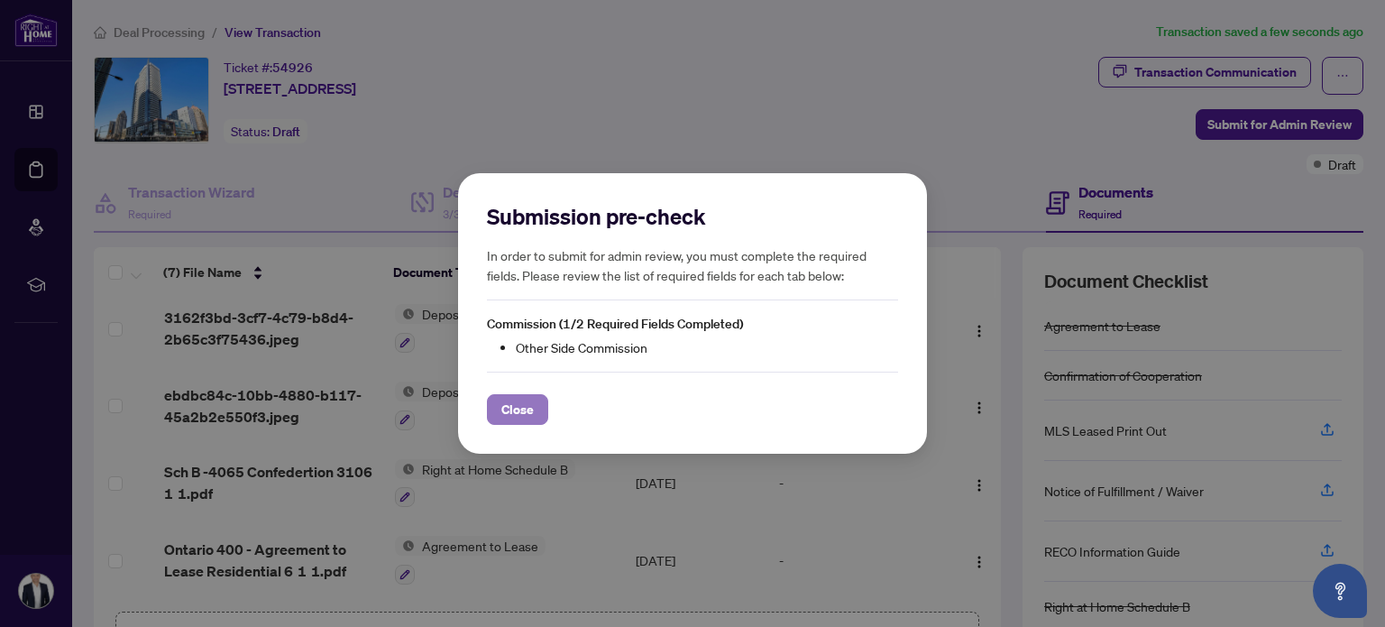
click at [522, 415] on span "Close" at bounding box center [517, 409] width 32 height 29
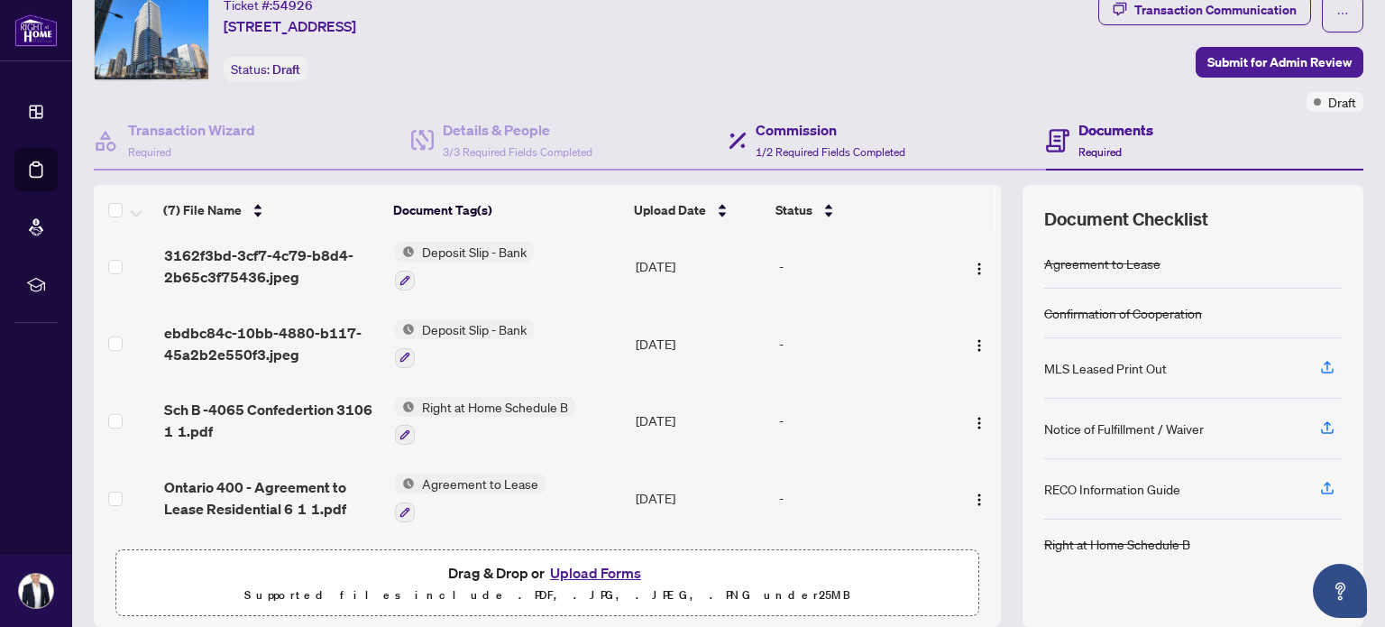
scroll to position [90, 0]
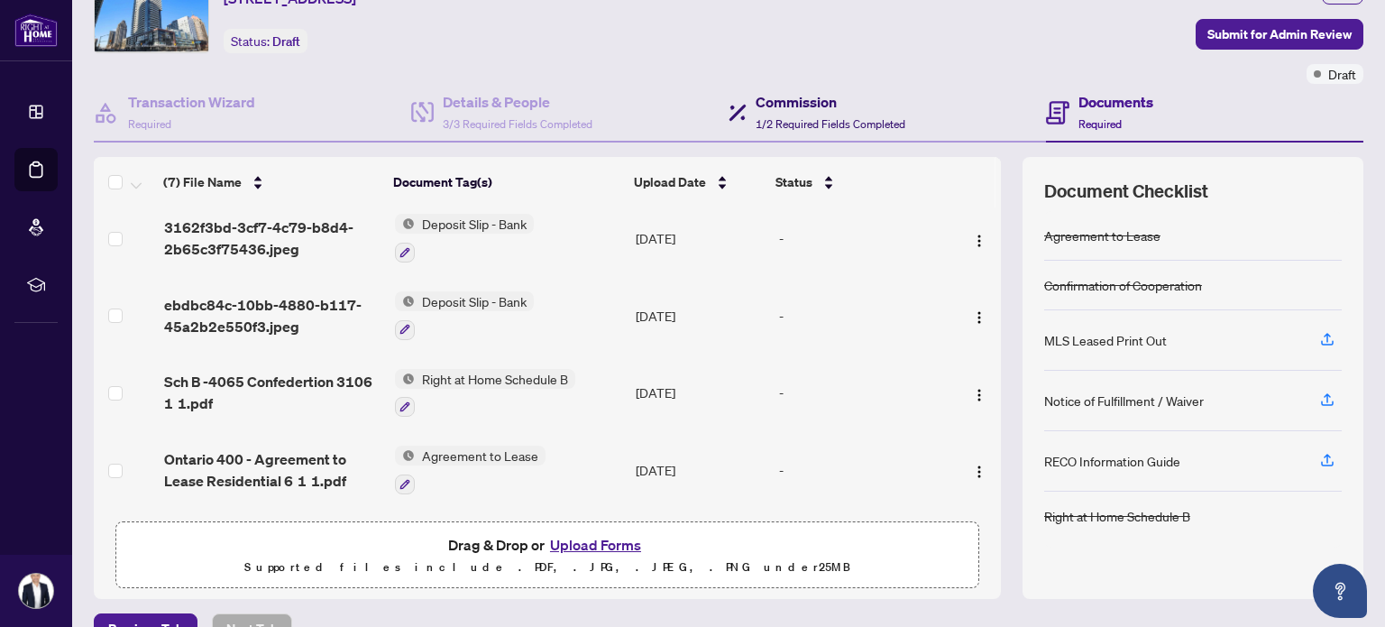
click at [797, 100] on h4 "Commission" at bounding box center [831, 102] width 150 height 22
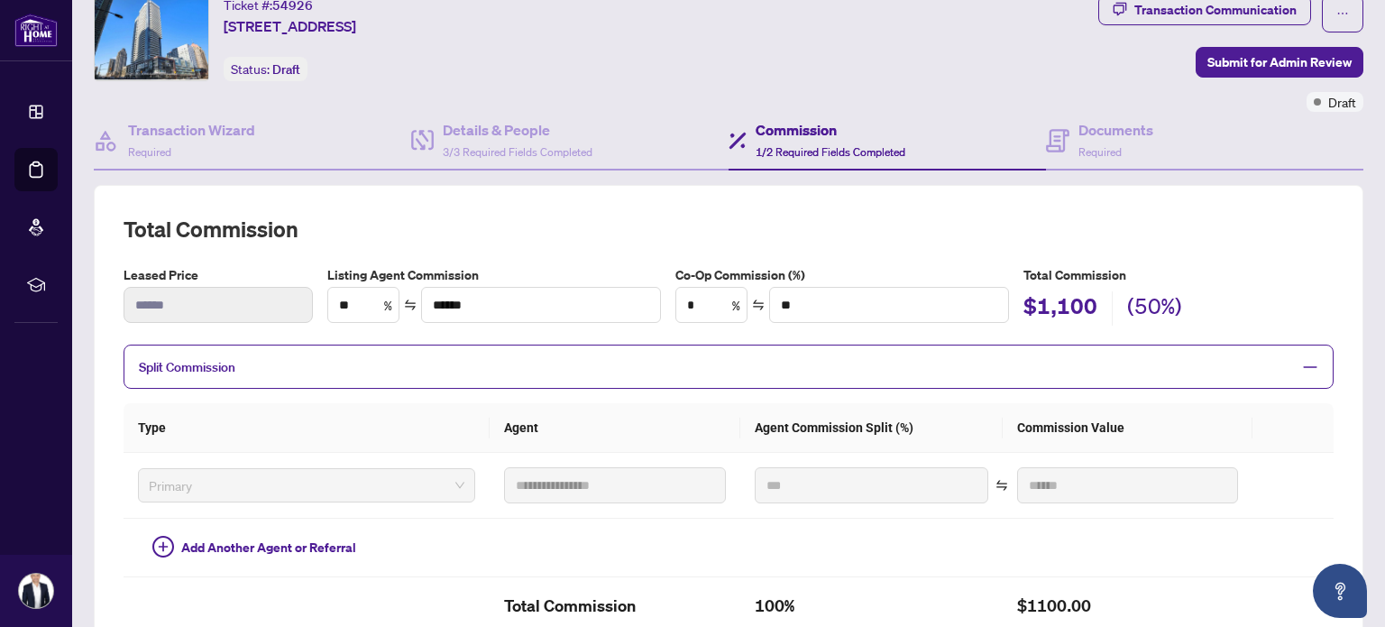
scroll to position [90, 0]
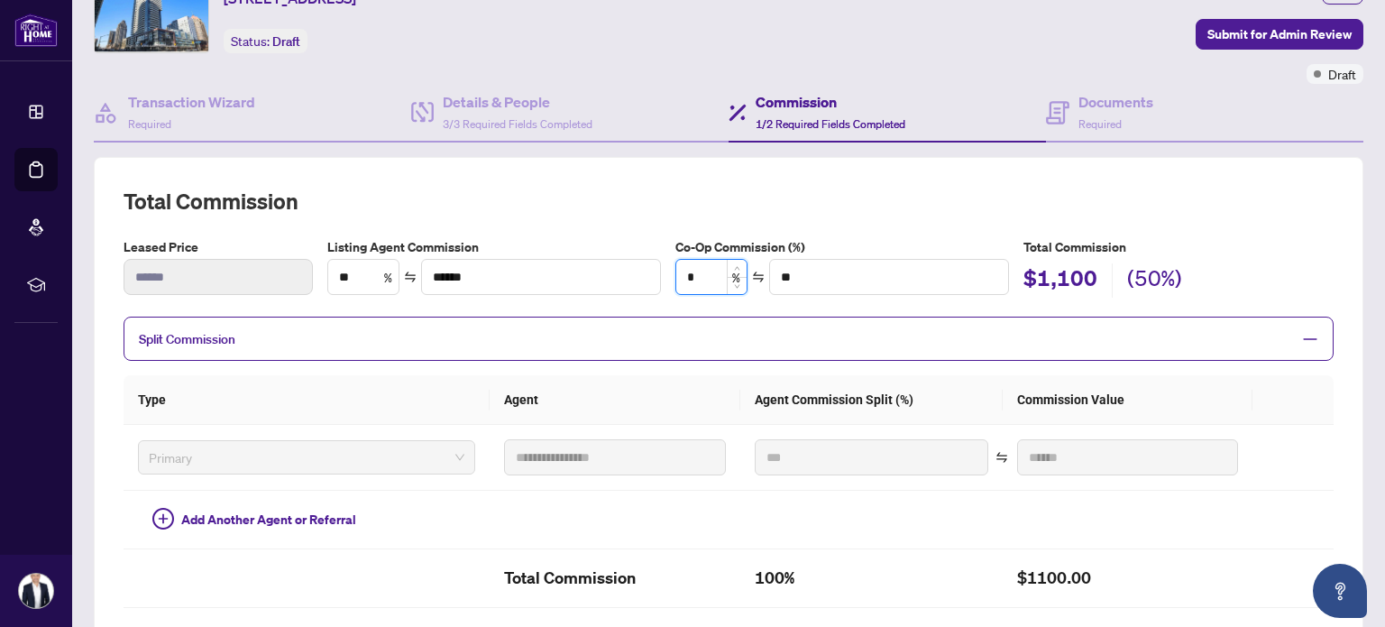
click at [704, 277] on input "*" at bounding box center [711, 277] width 70 height 34
drag, startPoint x: 704, startPoint y: 277, endPoint x: 682, endPoint y: 283, distance: 23.4
click at [682, 283] on input "*" at bounding box center [711, 277] width 70 height 34
type input "*"
type input "****"
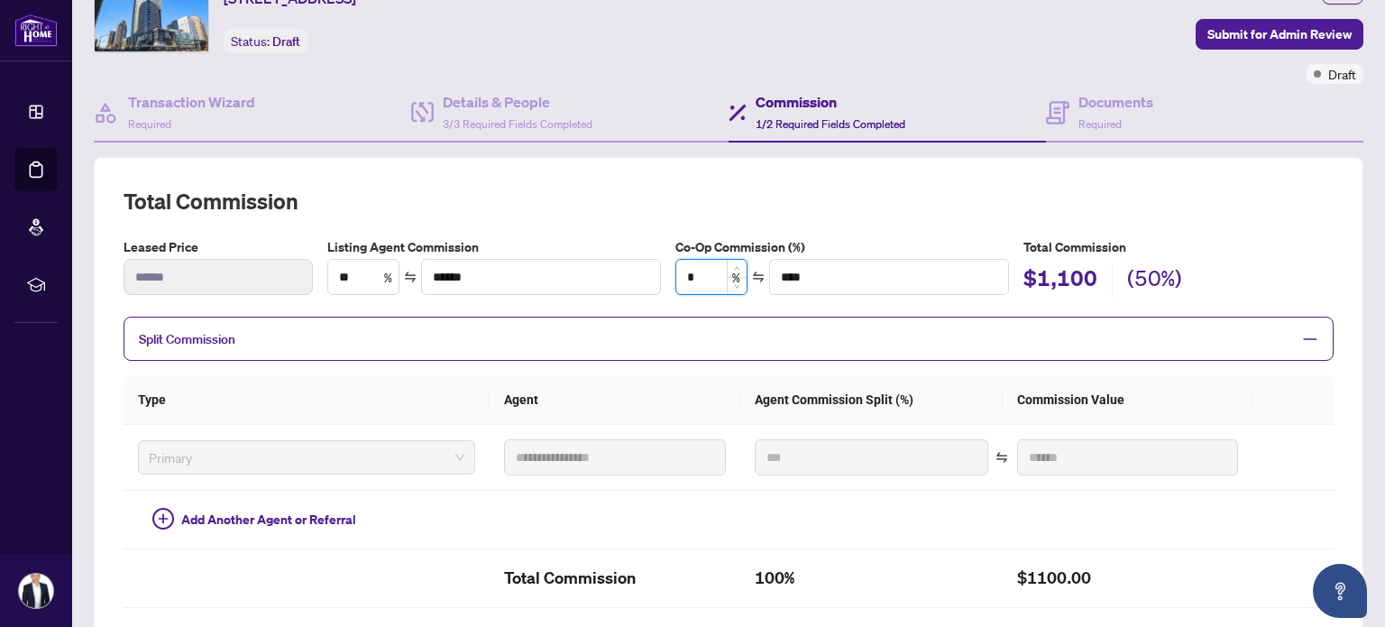
type input "**"
type input "******"
type input "**"
click at [781, 166] on div "**********" at bounding box center [729, 447] width 1270 height 580
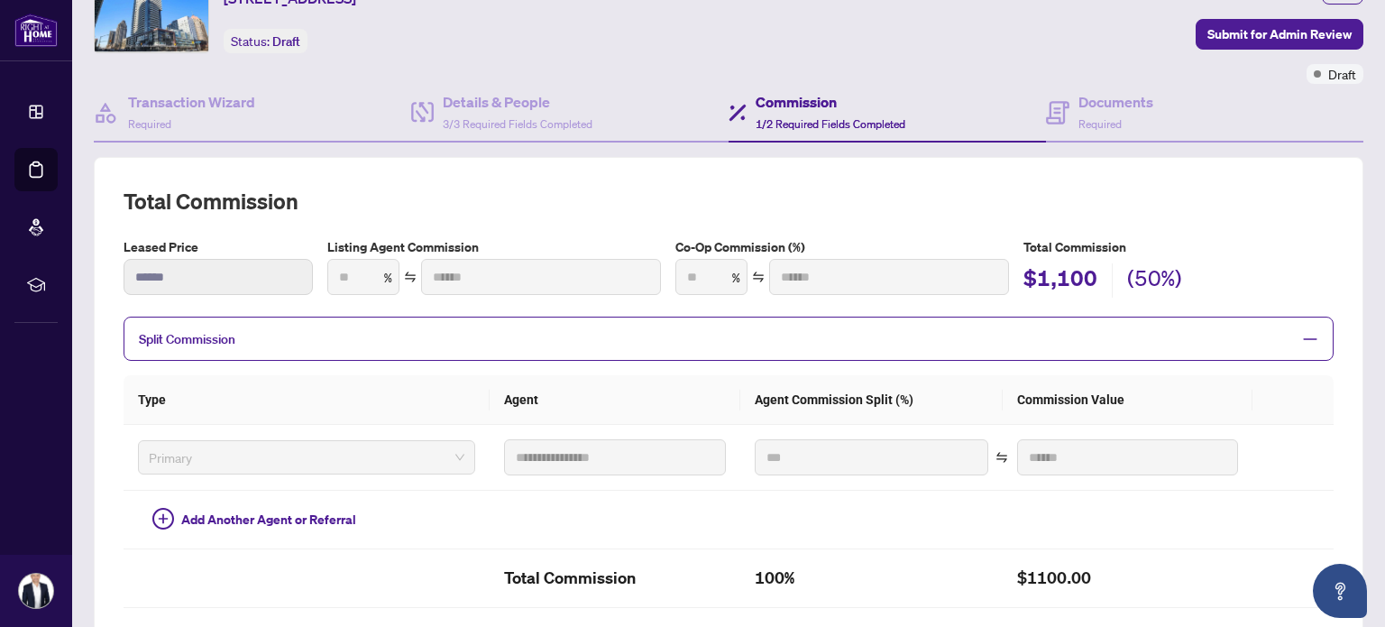
click at [974, 201] on h2 "Total Commission" at bounding box center [729, 201] width 1210 height 29
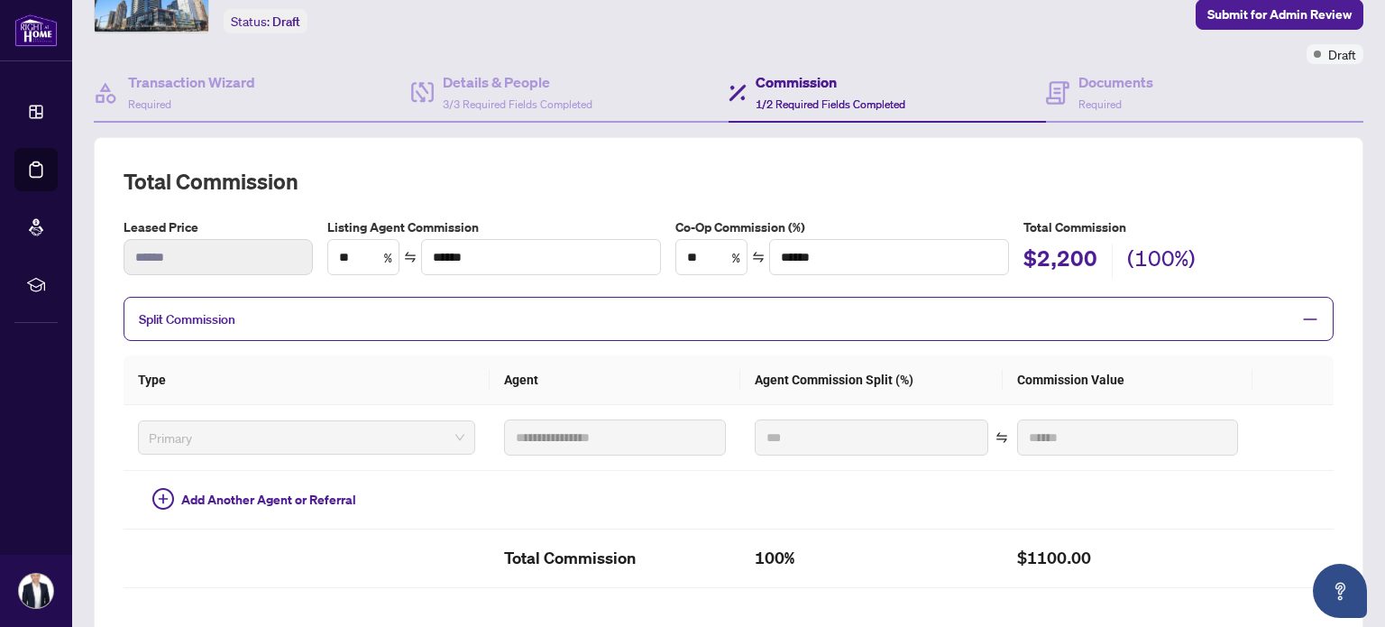
scroll to position [0, 0]
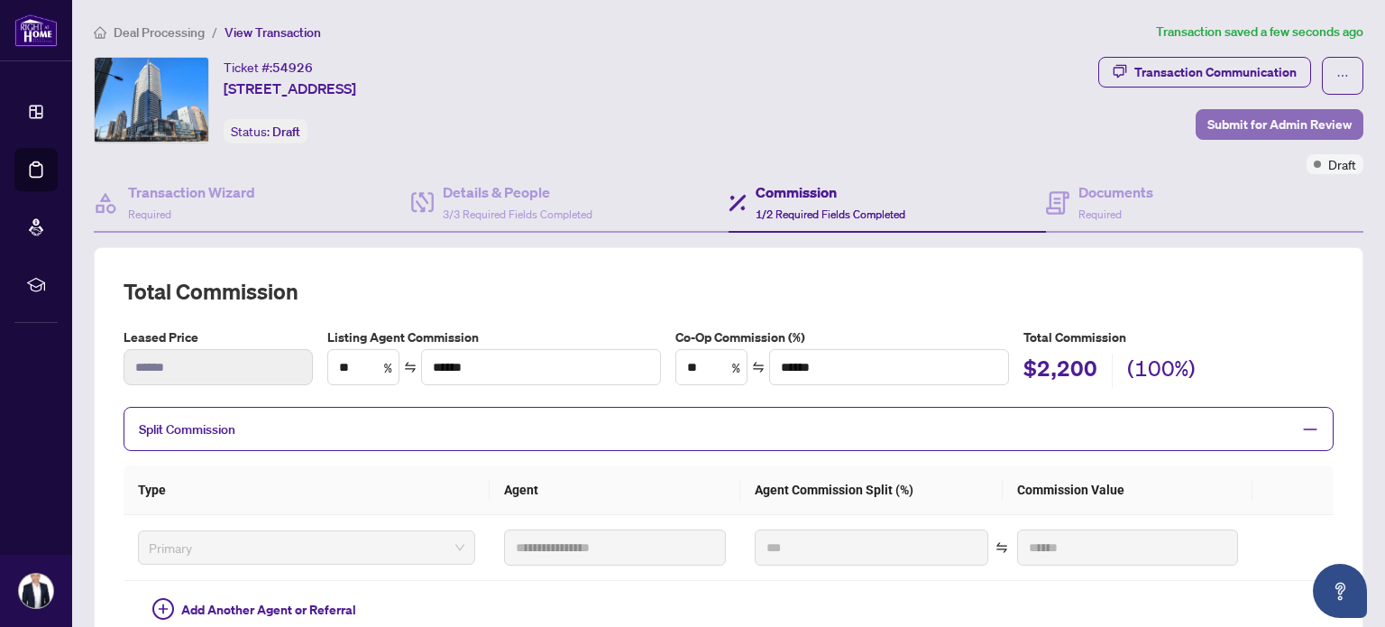
click at [1244, 128] on span "Submit for Admin Review" at bounding box center [1280, 124] width 144 height 29
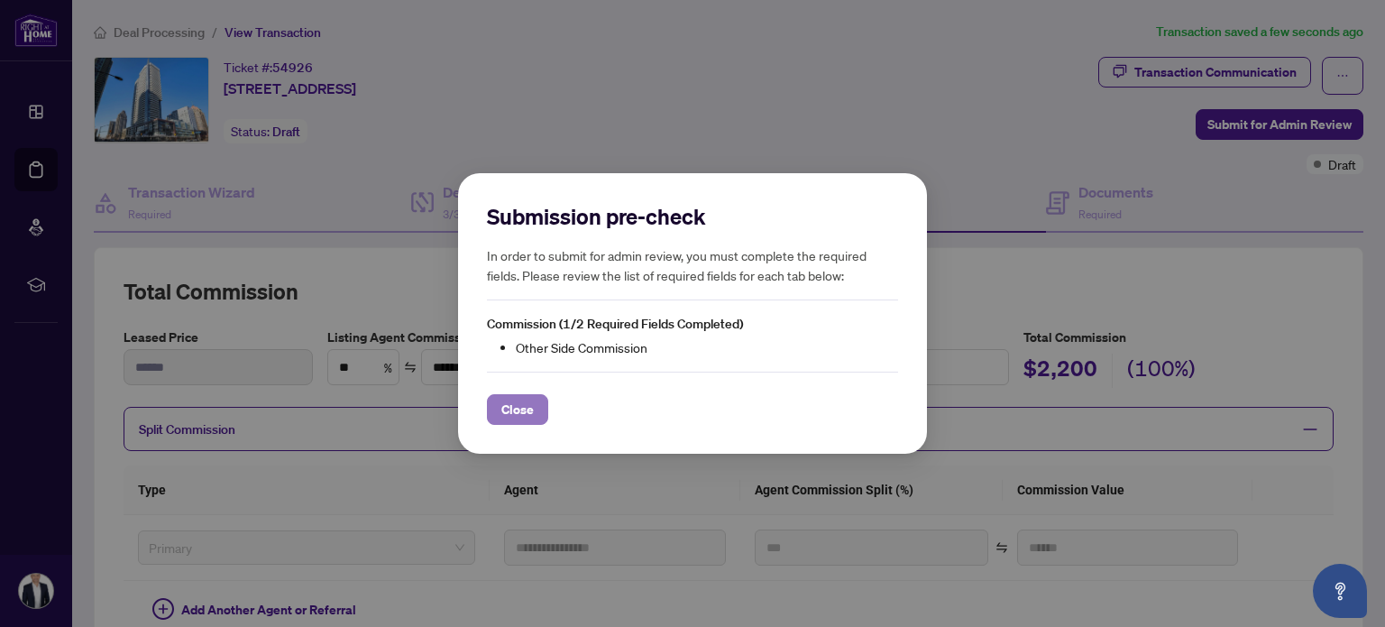
click at [507, 410] on span "Close" at bounding box center [517, 409] width 32 height 29
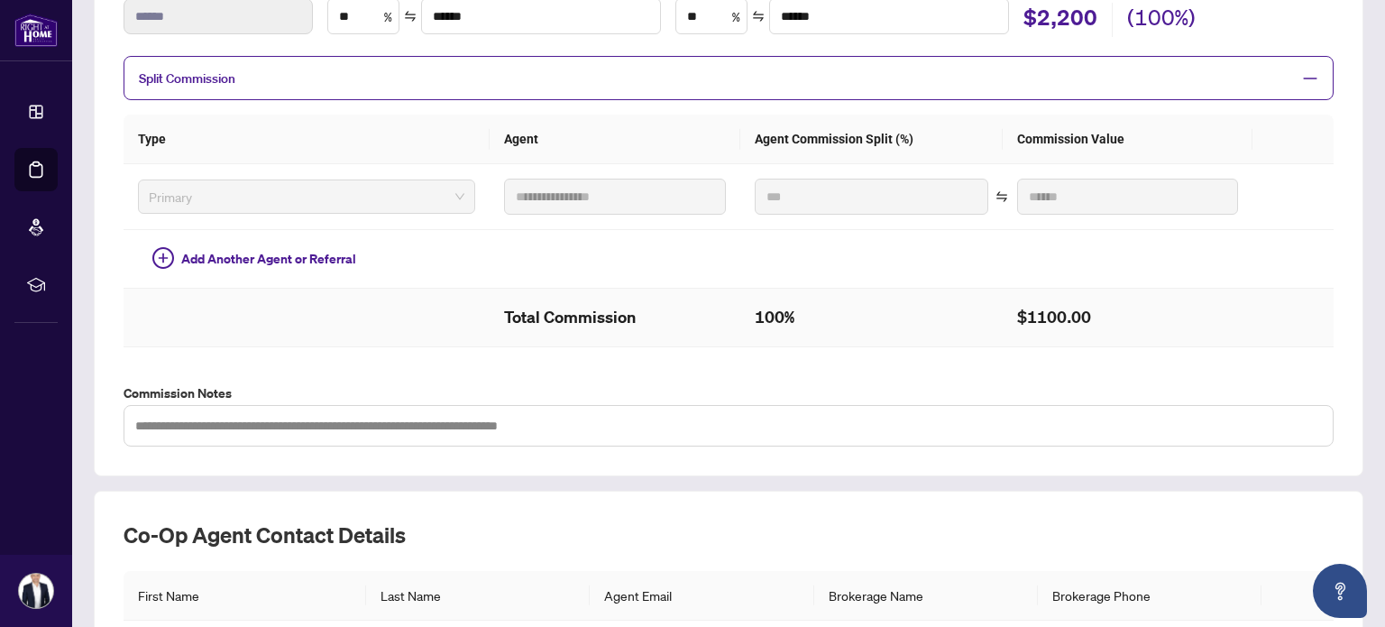
scroll to position [271, 0]
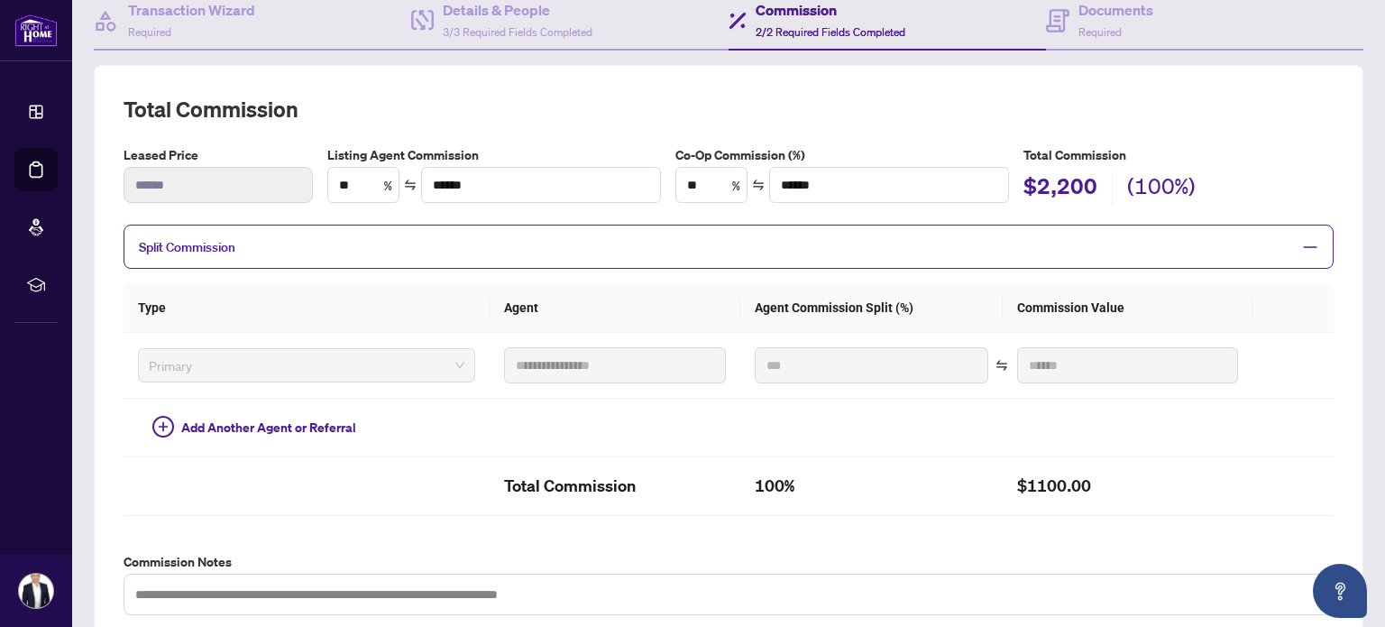
scroll to position [90, 0]
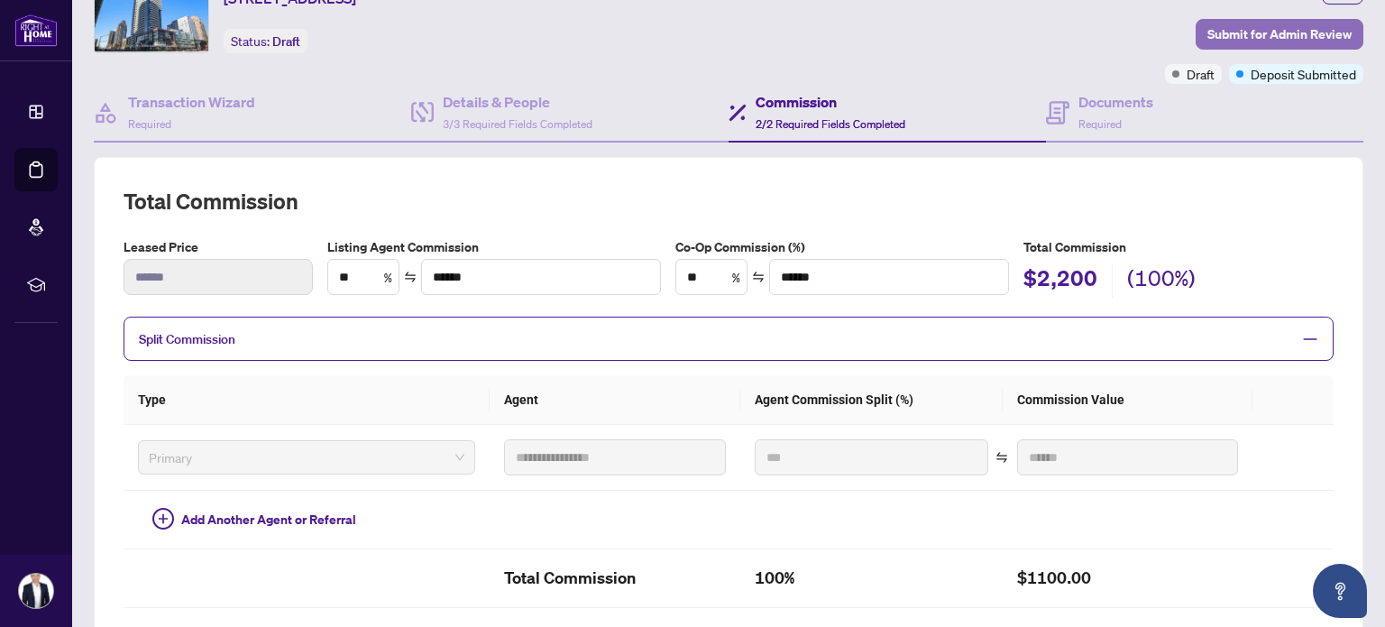
click at [1208, 35] on span "Submit for Admin Review" at bounding box center [1280, 34] width 144 height 29
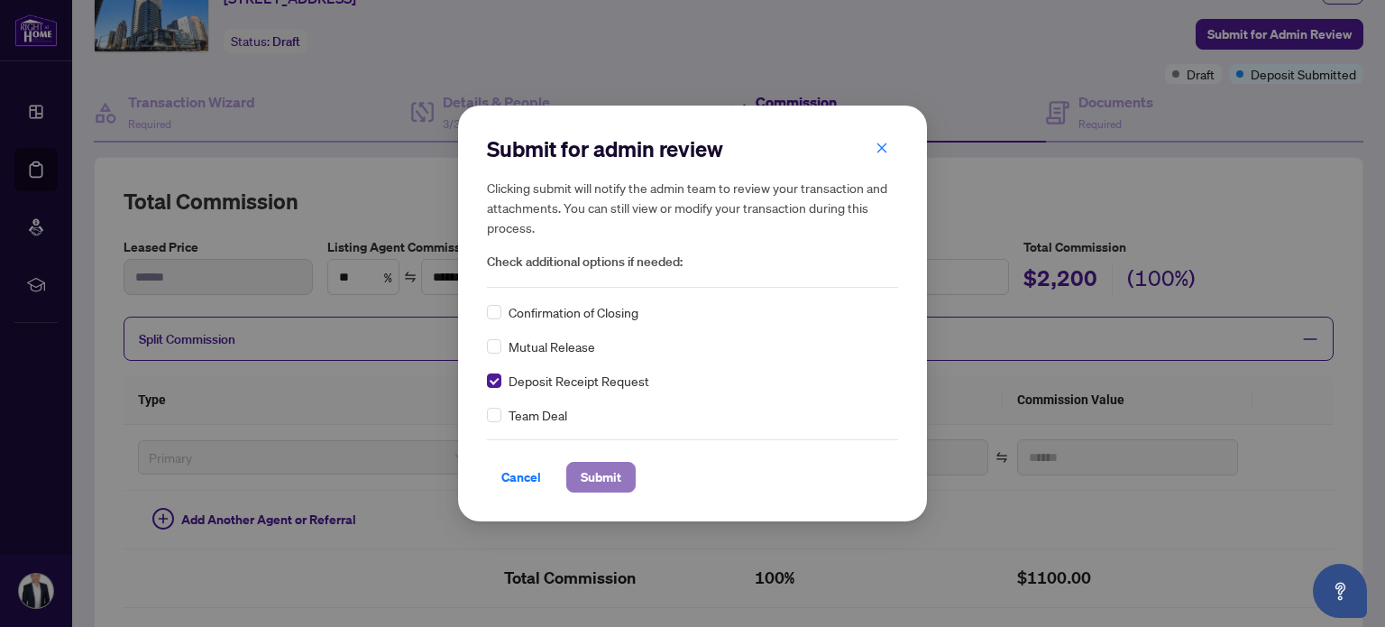
click at [603, 475] on span "Submit" at bounding box center [601, 477] width 41 height 29
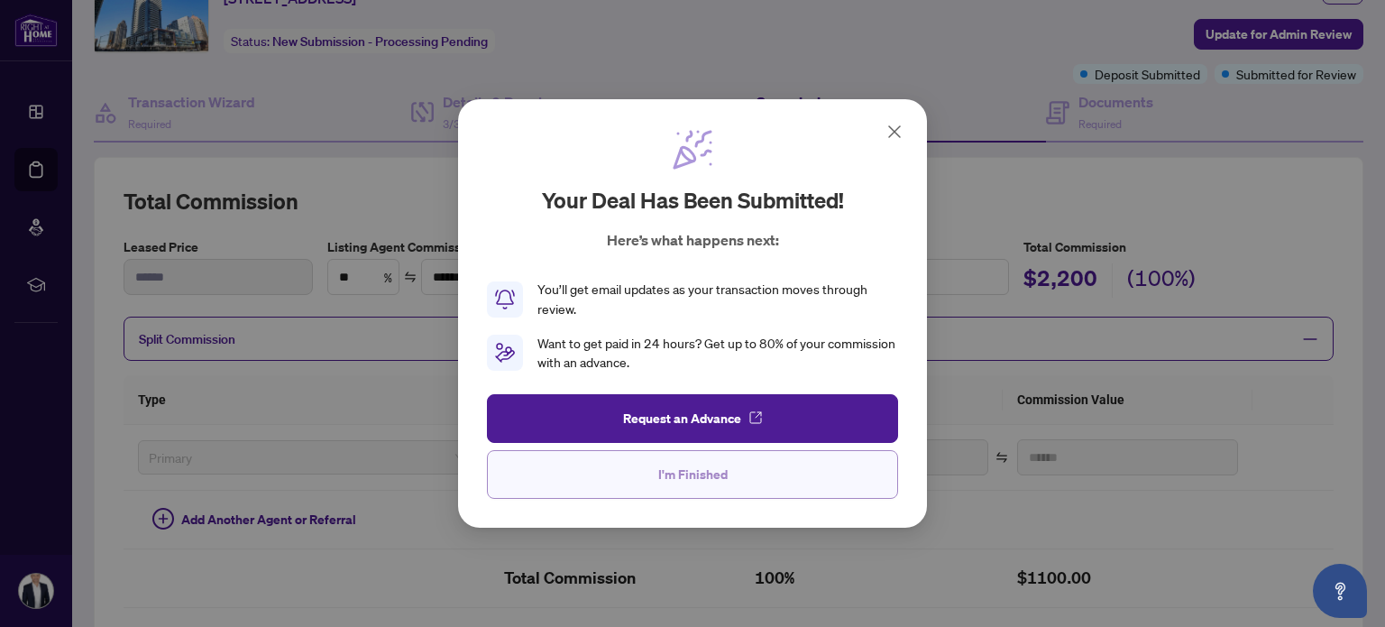
click at [735, 475] on button "I'm Finished" at bounding box center [692, 474] width 411 height 49
